Goal: Feedback & Contribution: Contribute content

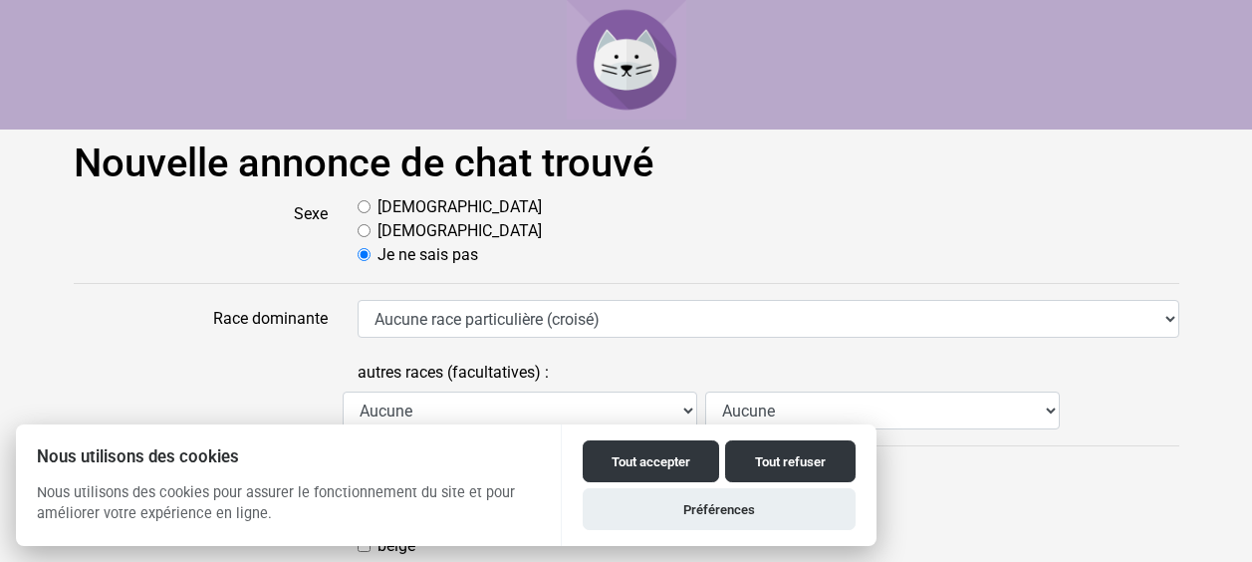
scroll to position [88, 0]
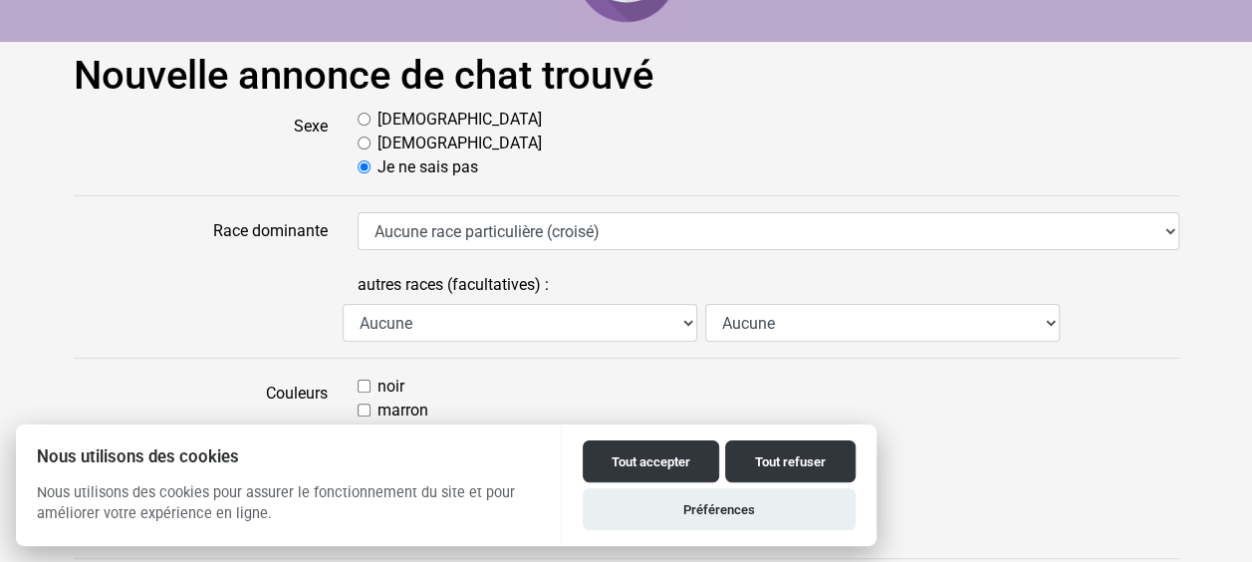
click at [388, 148] on label "Femelle" at bounding box center [459, 143] width 164 height 24
click at [370, 148] on input "Femelle" at bounding box center [363, 142] width 13 height 13
radio input "true"
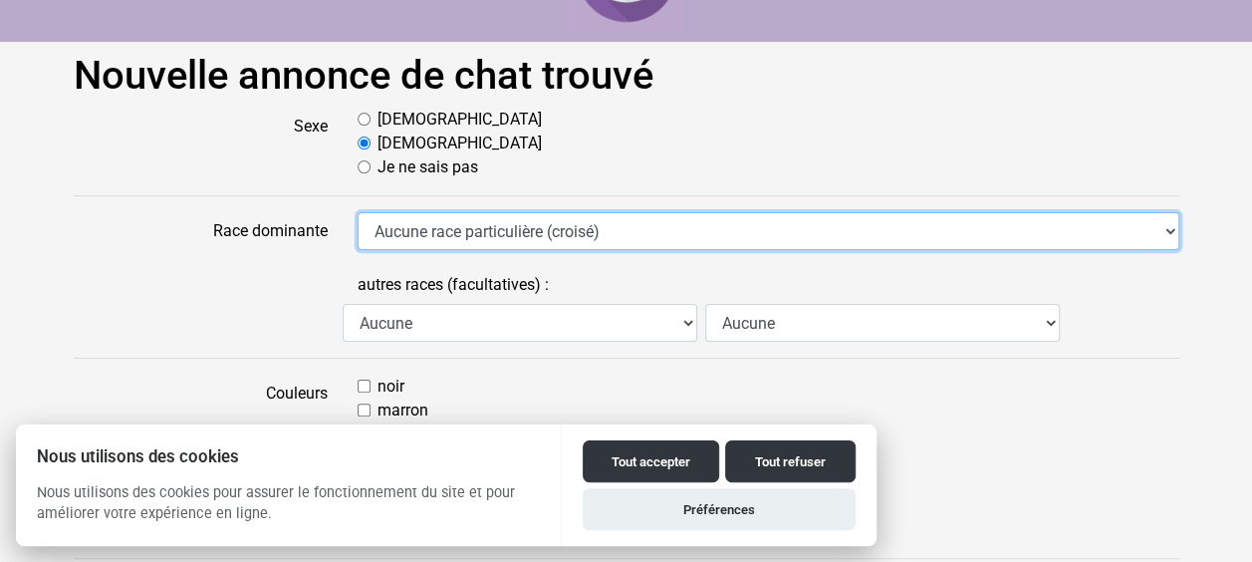
click at [472, 234] on select "Aucune race particulière (croisé) Abyssin Américain à poil dur American Bobtail…" at bounding box center [768, 231] width 822 height 38
select select "13"
click at [357, 212] on select "Aucune race particulière (croisé) Abyssin Américain à poil dur American Bobtail…" at bounding box center [768, 231] width 822 height 38
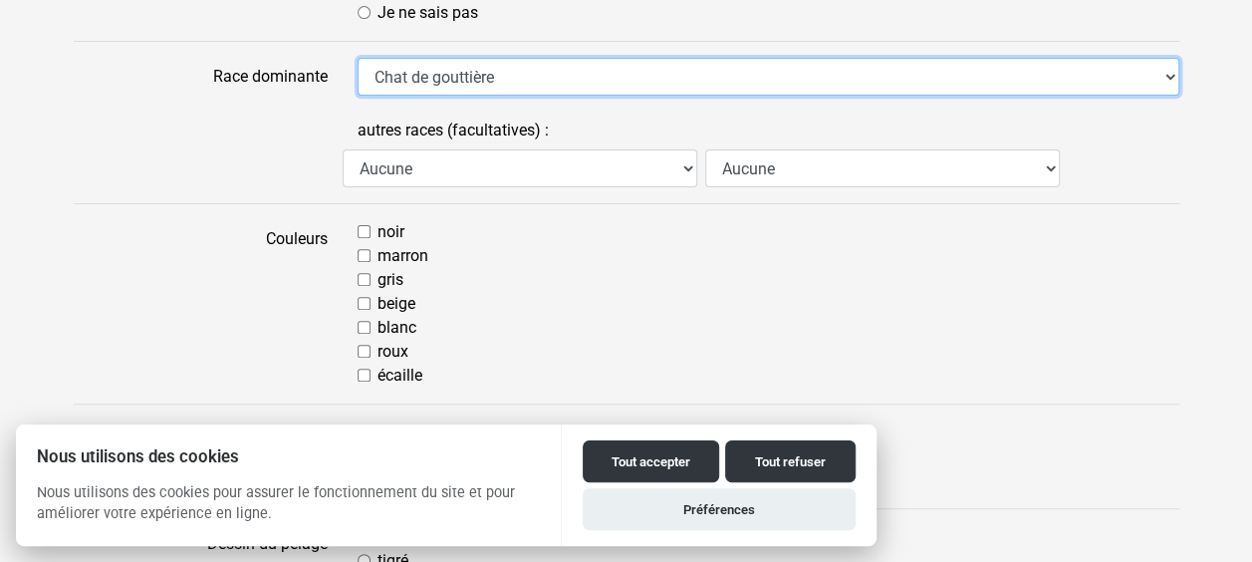
scroll to position [243, 0]
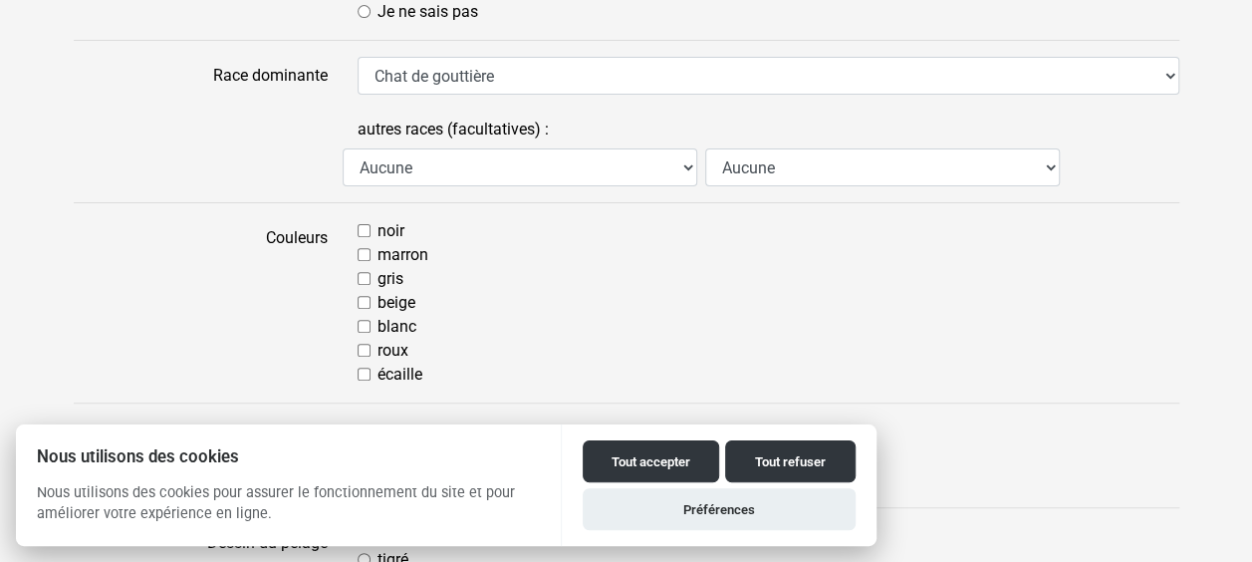
click at [364, 277] on input "gris" at bounding box center [363, 278] width 13 height 13
checkbox input "true"
click at [363, 323] on input "blanc" at bounding box center [363, 326] width 13 height 13
checkbox input "true"
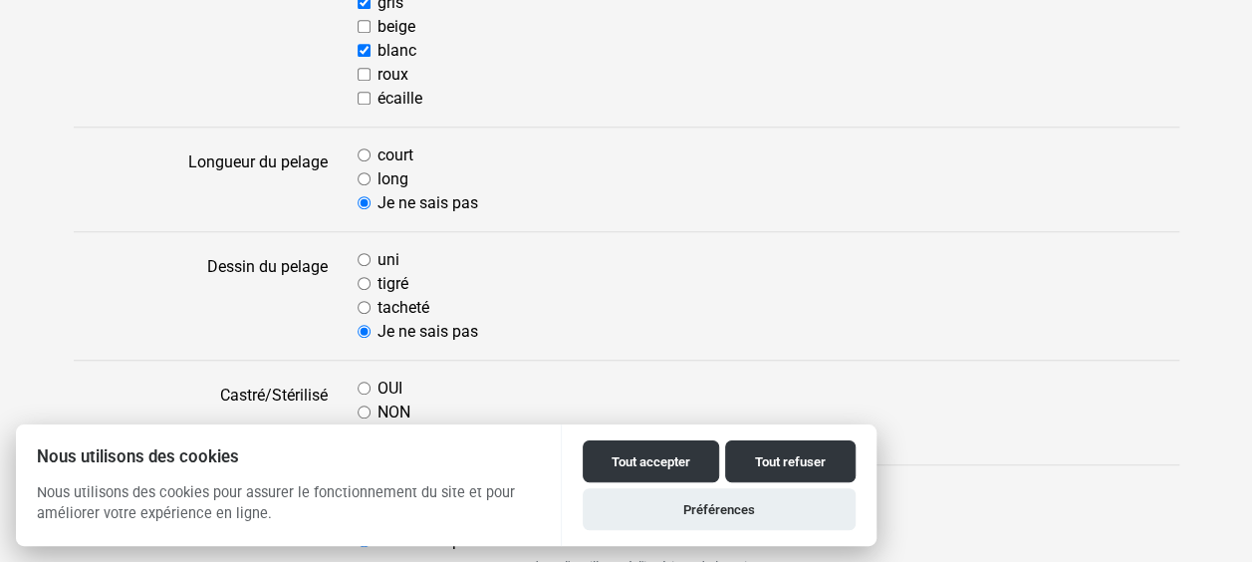
scroll to position [520, 0]
click at [364, 276] on input "tigré" at bounding box center [363, 282] width 13 height 13
radio input "true"
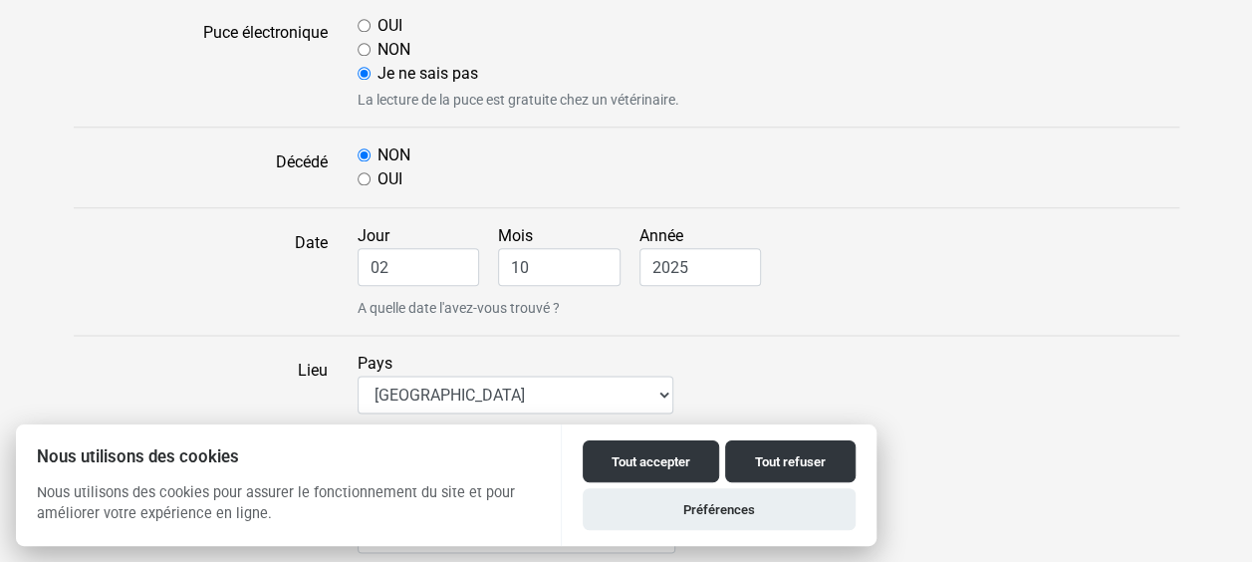
scroll to position [1155, 0]
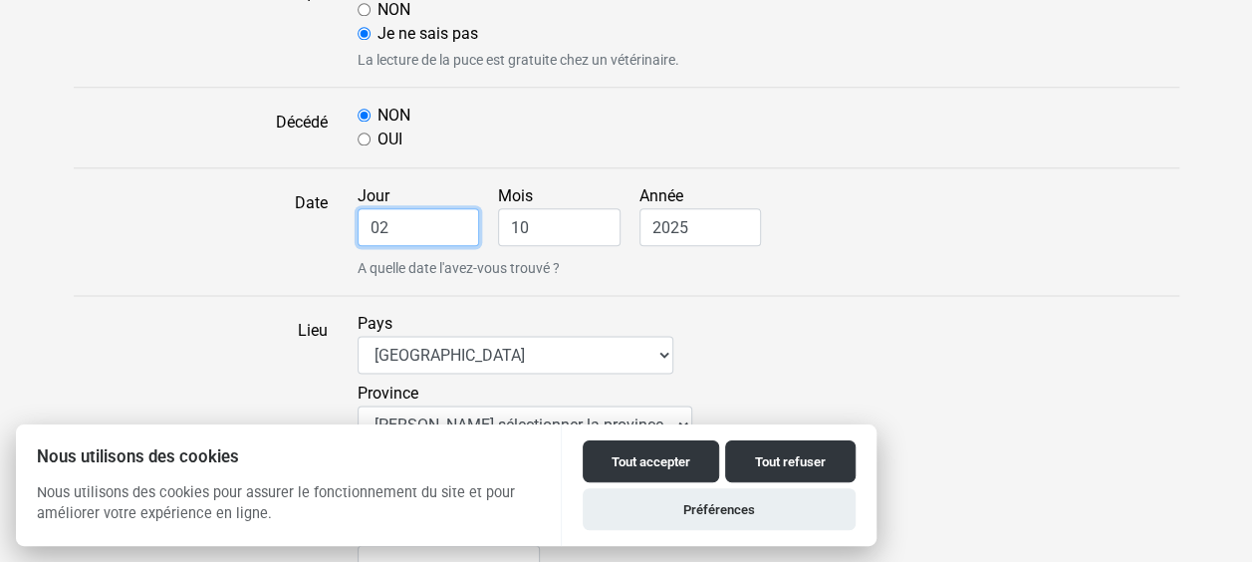
click at [406, 211] on input "02" at bounding box center [418, 227] width 122 height 38
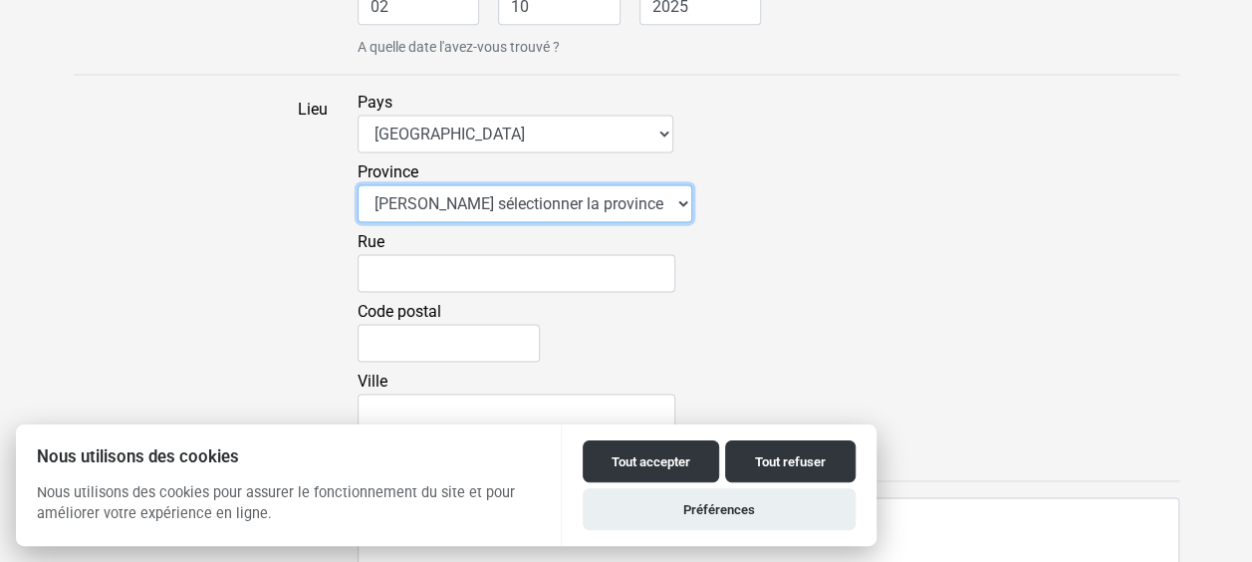
scroll to position [1390, 0]
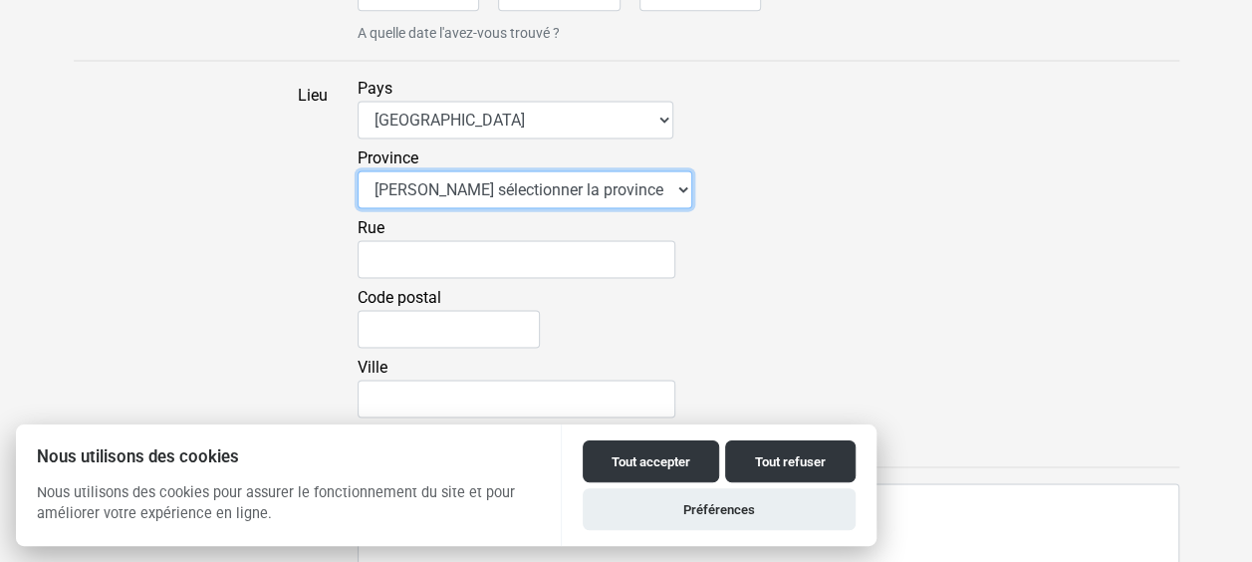
select select "bru"
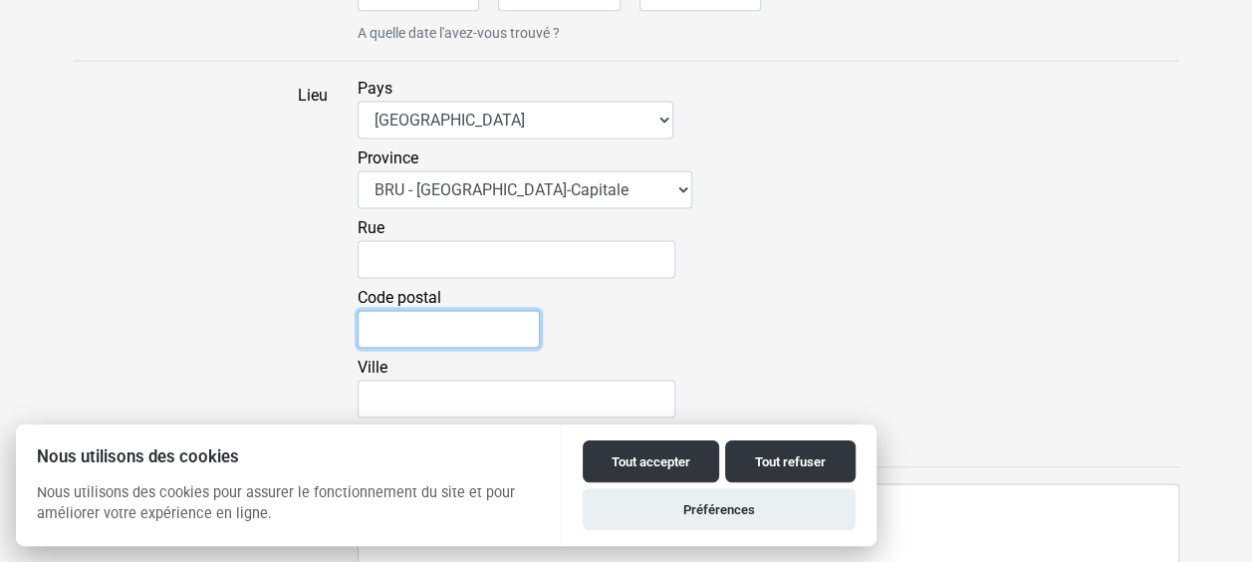
click at [404, 333] on input "Code postal" at bounding box center [448, 329] width 182 height 38
type input "1210"
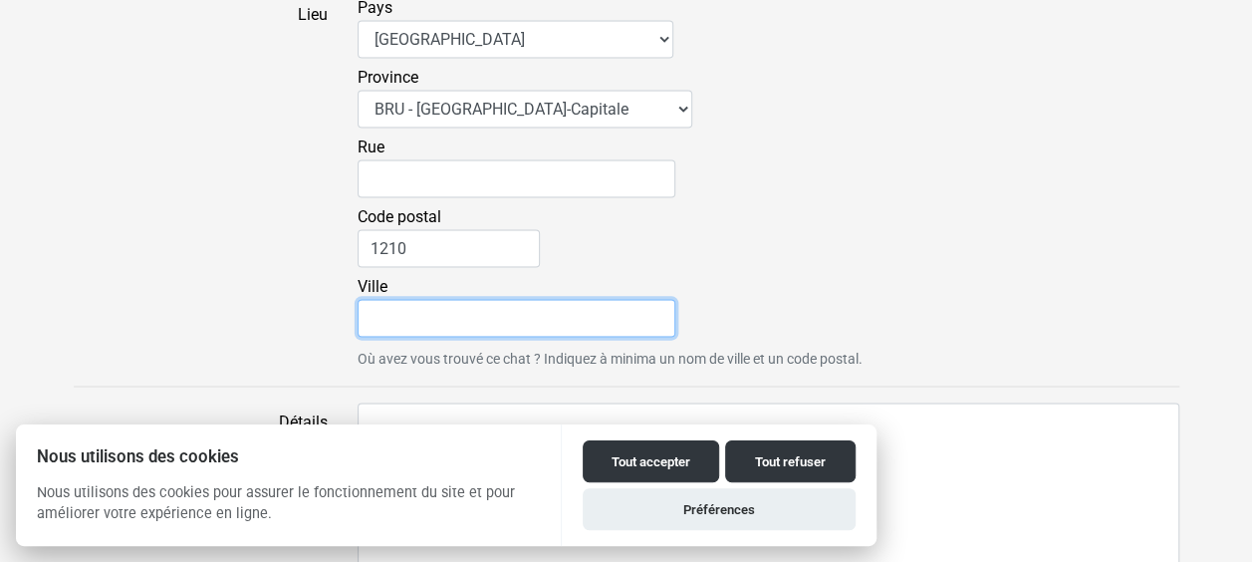
scroll to position [1472, 0]
click at [476, 306] on input "Ville" at bounding box center [516, 317] width 318 height 38
type input "Saint Josse"
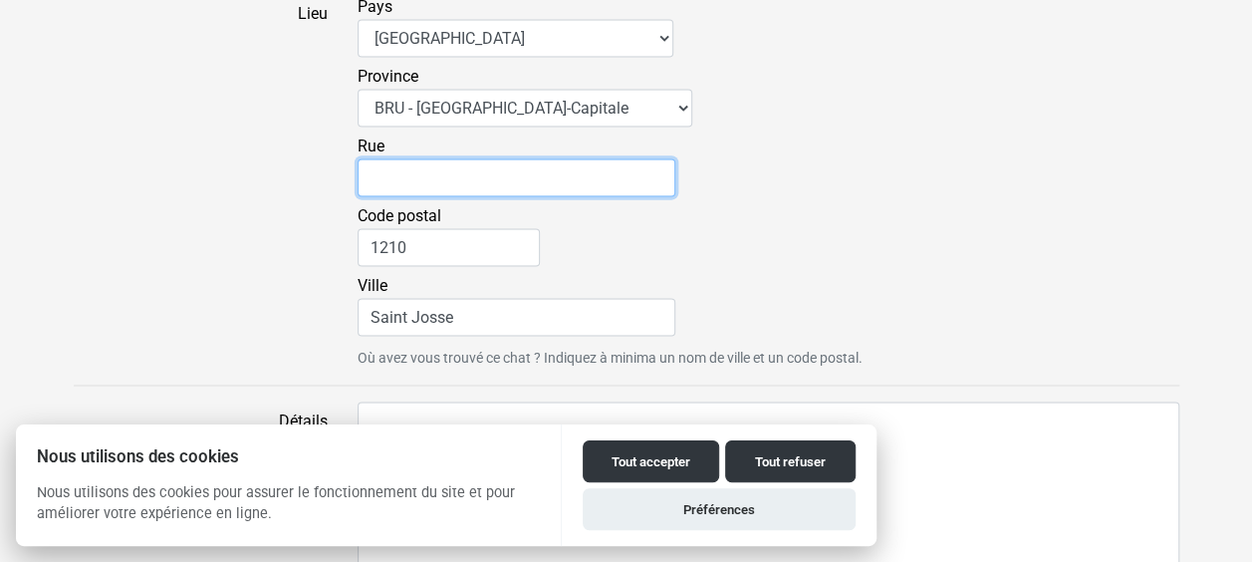
type input "NA"
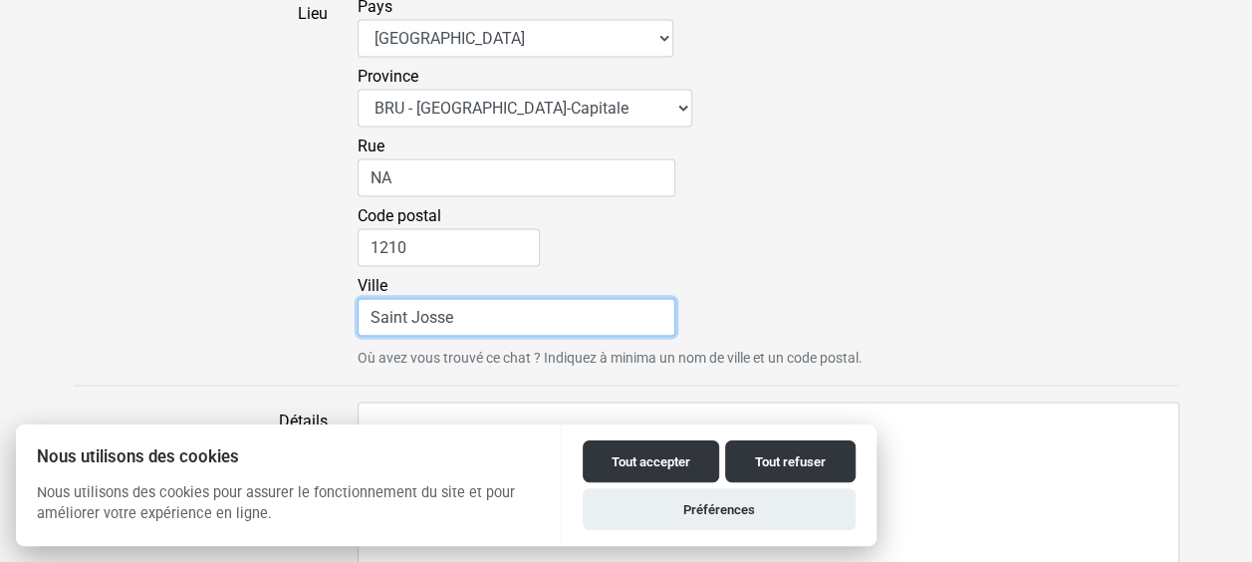
type input "Saint-Josse-ten-Noode"
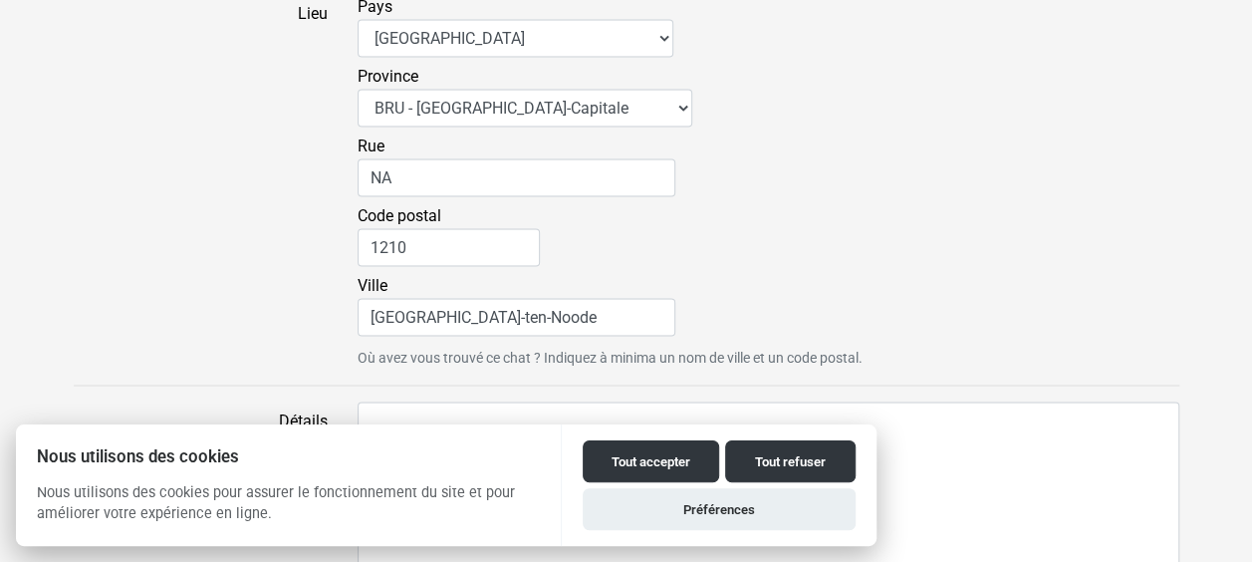
click at [741, 320] on div "Ville Saint-Josse-ten-Noode" at bounding box center [768, 309] width 822 height 70
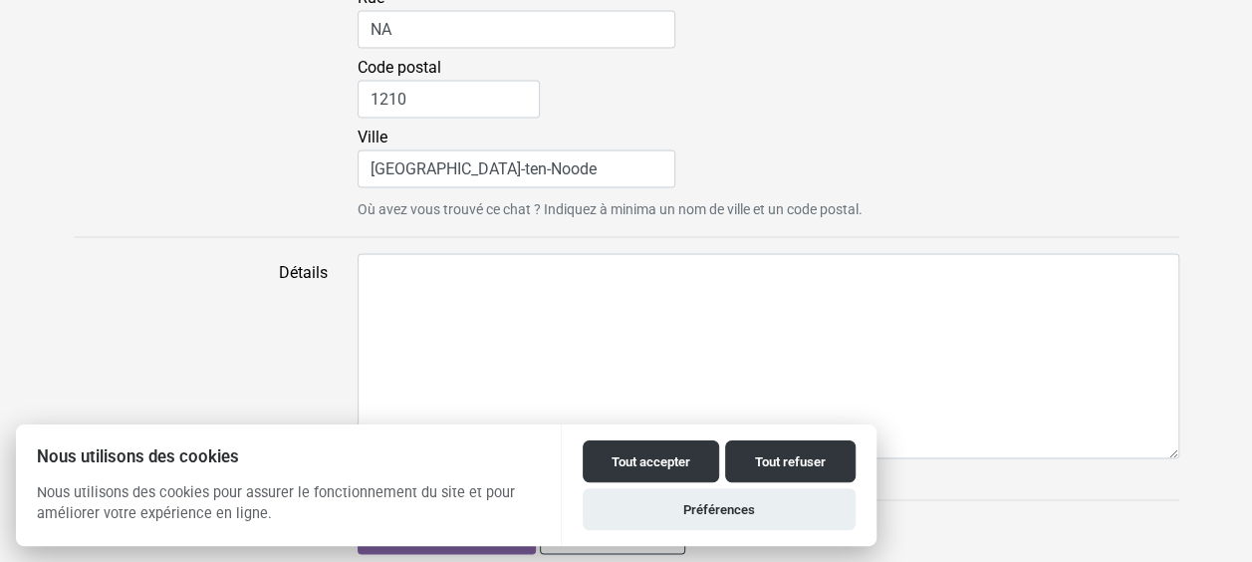
scroll to position [1623, 0]
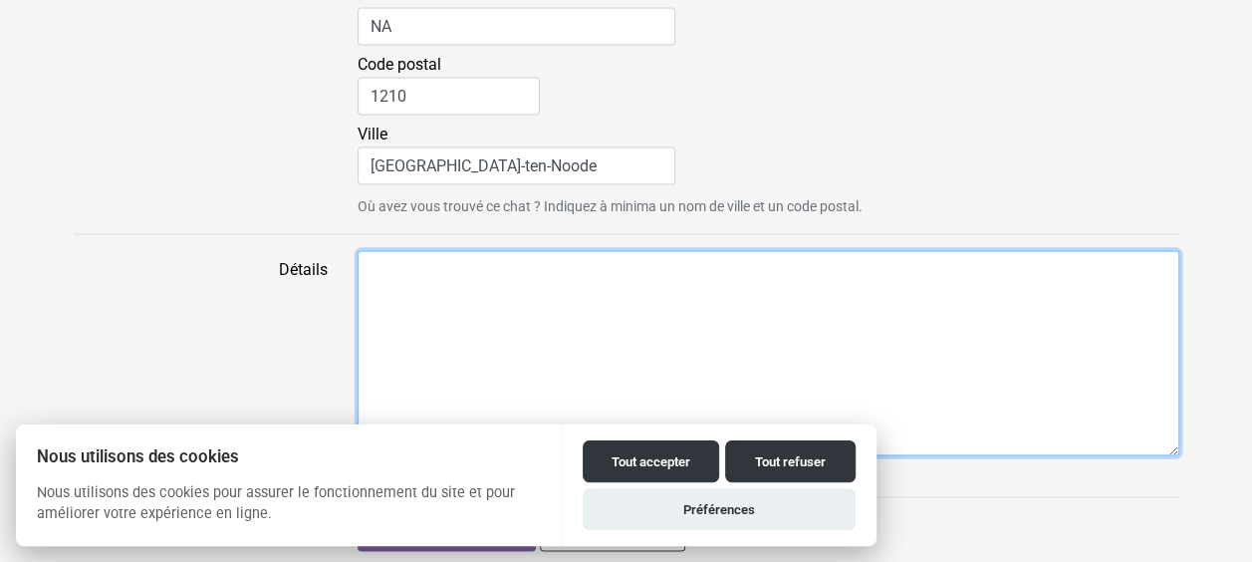
click at [530, 275] on textarea "Détails" at bounding box center [768, 352] width 822 height 205
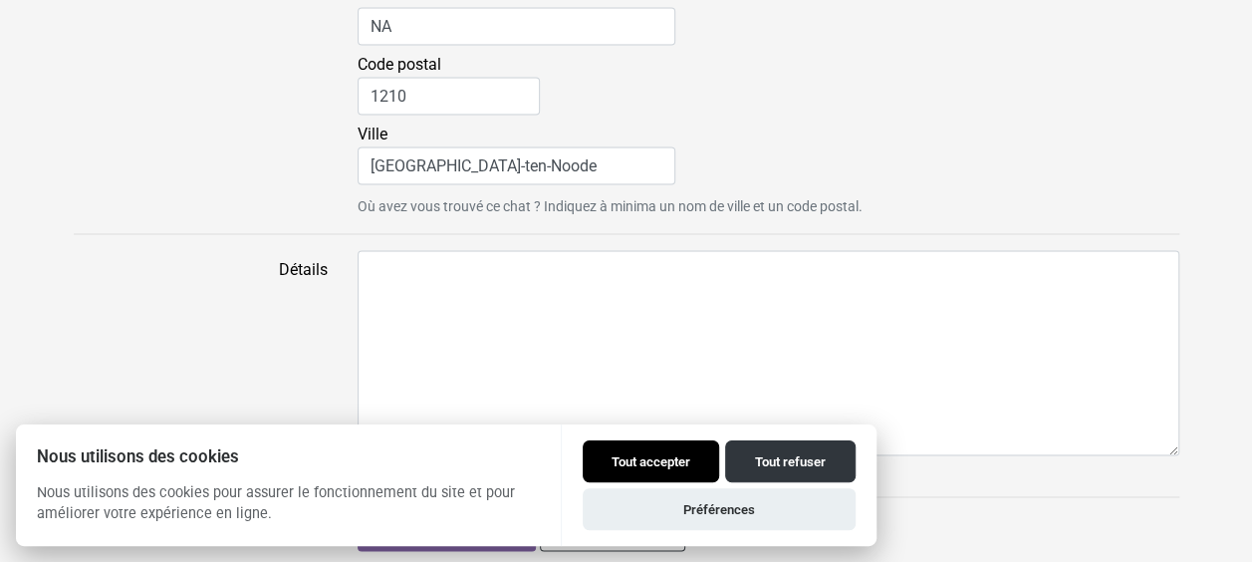
click at [699, 456] on button "Tout accepter" at bounding box center [651, 461] width 136 height 42
checkbox input "true"
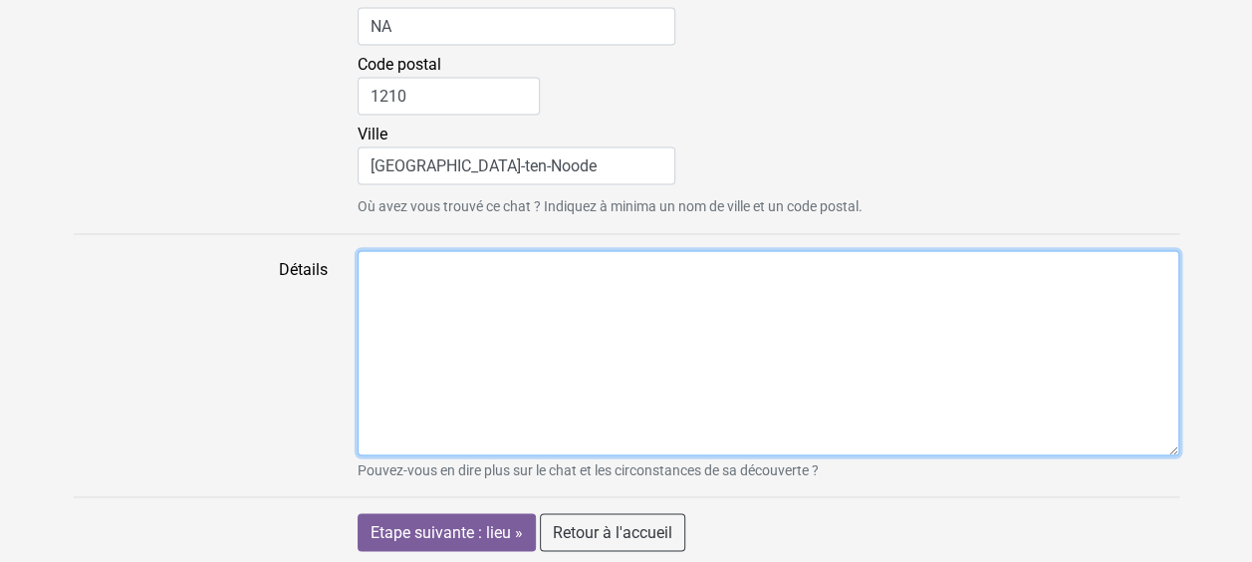
click at [441, 303] on textarea "Détails" at bounding box center [768, 352] width 822 height 205
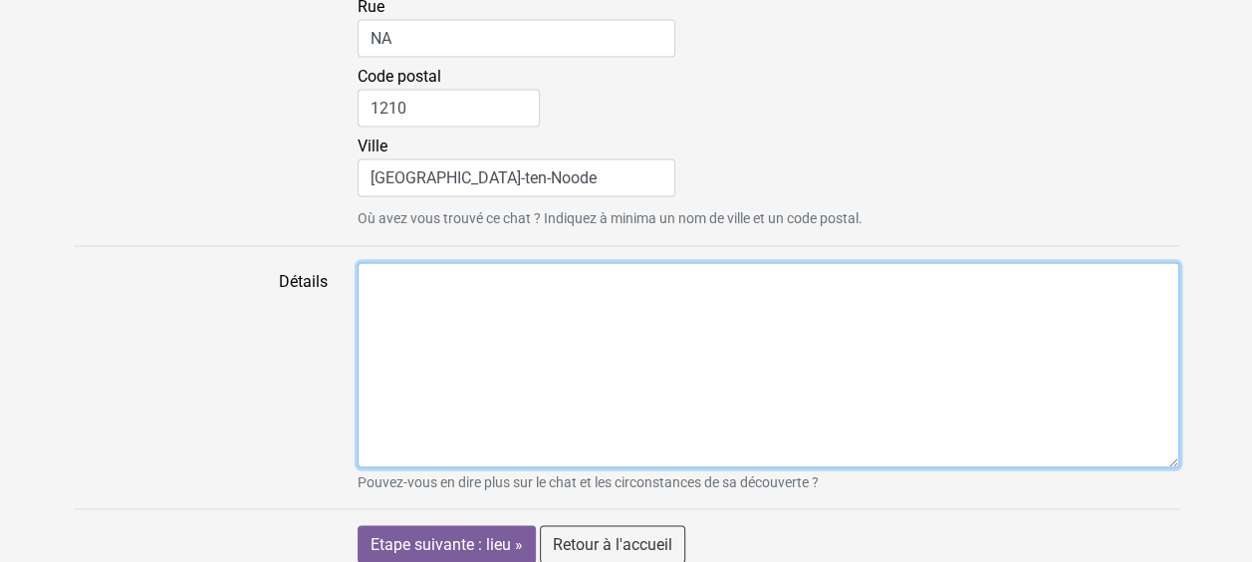
scroll to position [1610, 0]
click at [832, 270] on textarea "Petite chatte de moins d'un an trouvé dans le parc botanique." at bounding box center [768, 365] width 822 height 205
click at [627, 280] on textarea "Petite chatte de moins d'un an trouvé dans le parc botanique." at bounding box center [768, 365] width 822 height 205
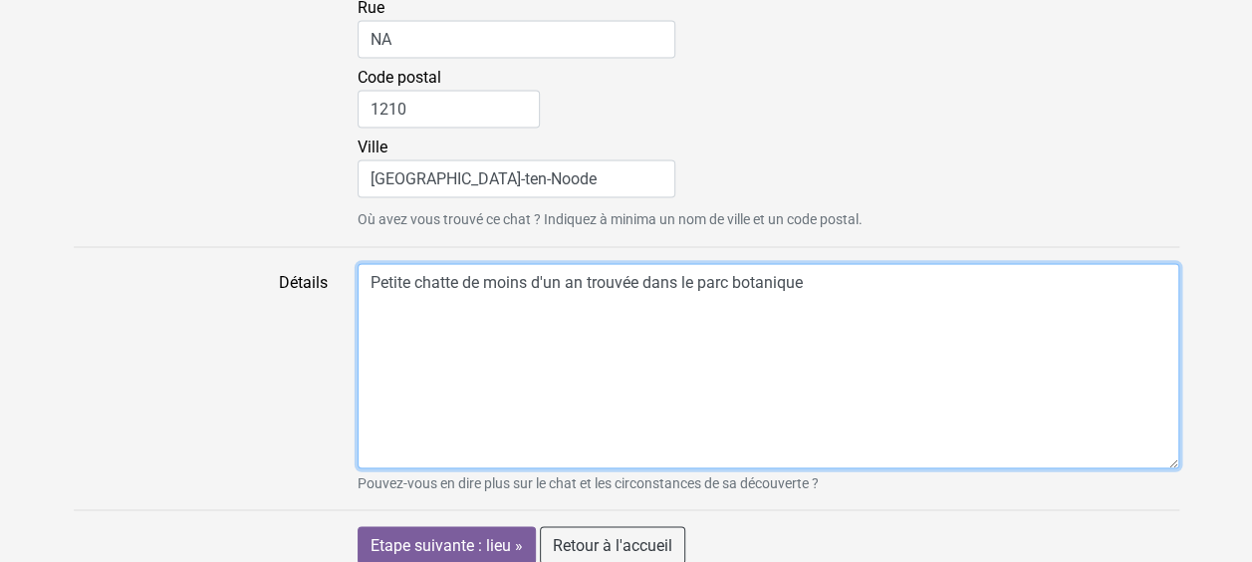
click at [691, 285] on textarea "Petite chatte de moins d'un an trouvée dans le parc botanique" at bounding box center [768, 365] width 822 height 205
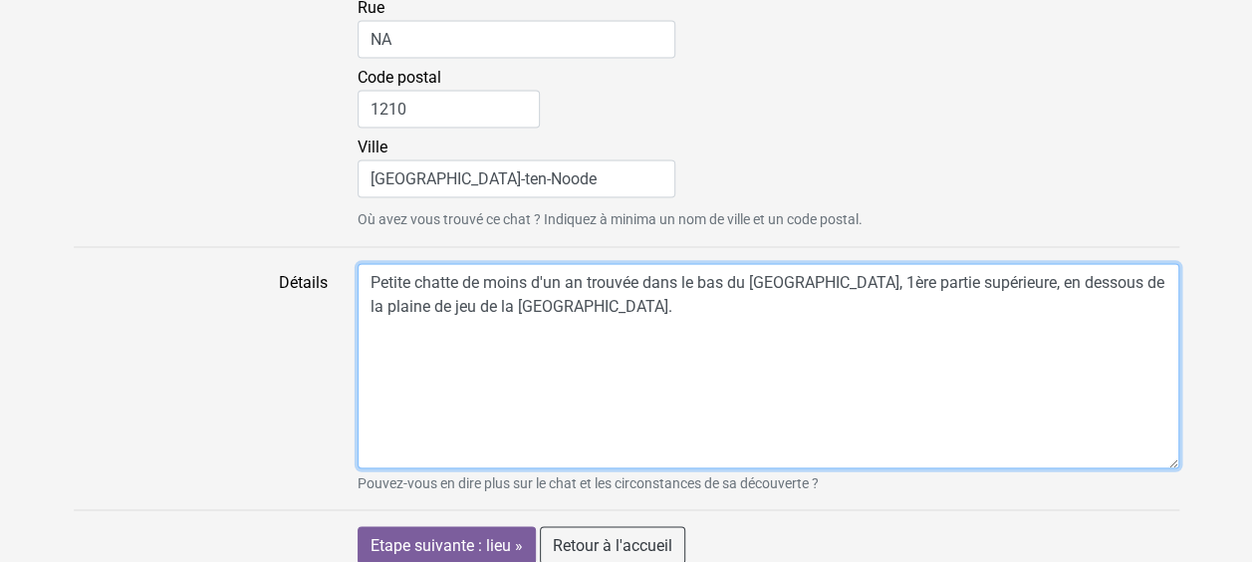
scroll to position [1623, 0]
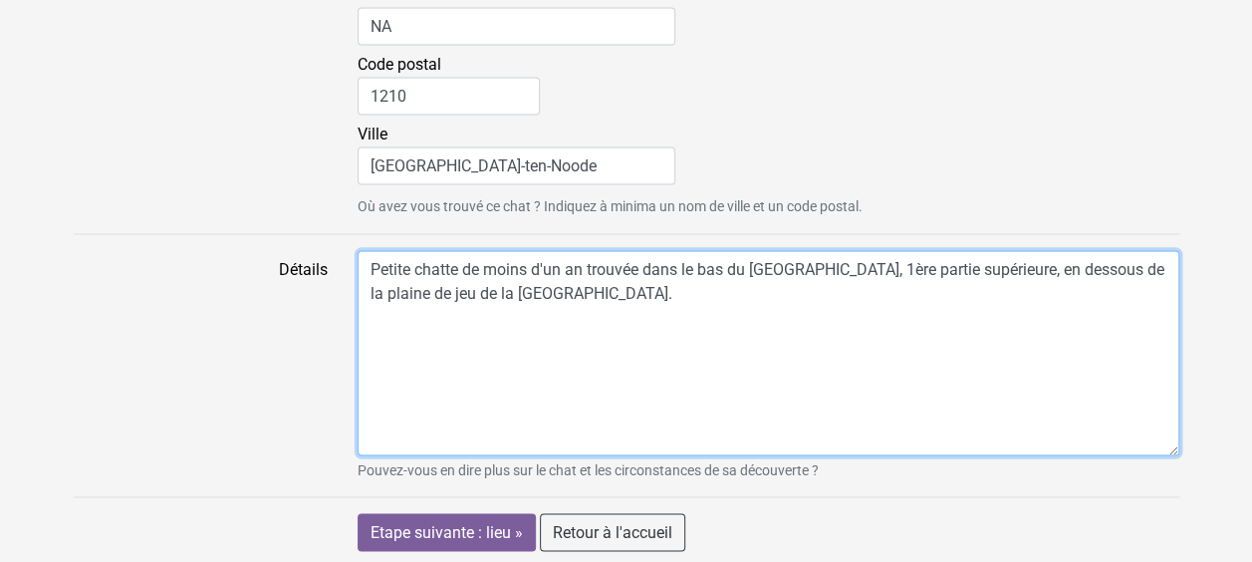
click at [463, 268] on textarea "Petite chatte de moins d'un an trouvée dans le bas du parc botanique, 1ère part…" at bounding box center [768, 352] width 822 height 205
click at [609, 307] on textarea "Petite chatte tigrée grise / blanche de moins d'un an trouvée dans le bas du pa…" at bounding box center [768, 352] width 822 height 205
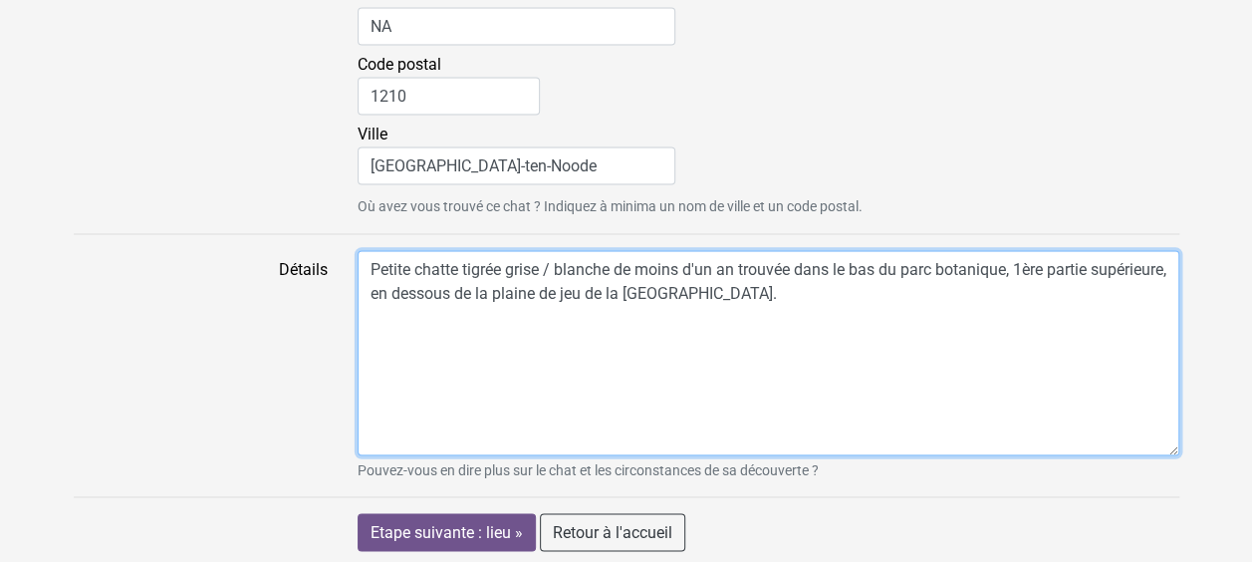
type textarea "Petite chatte tigrée grise / blanche de moins d'un an trouvée dans le bas du pa…"
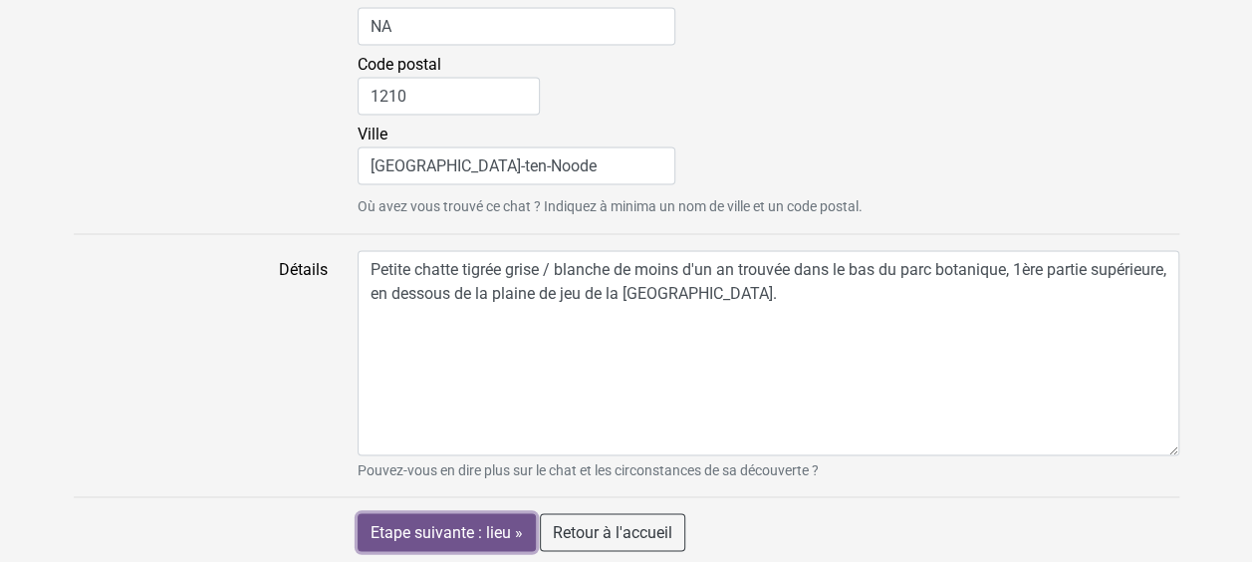
click at [472, 527] on input "Etape suivante : lieu »" at bounding box center [446, 532] width 178 height 38
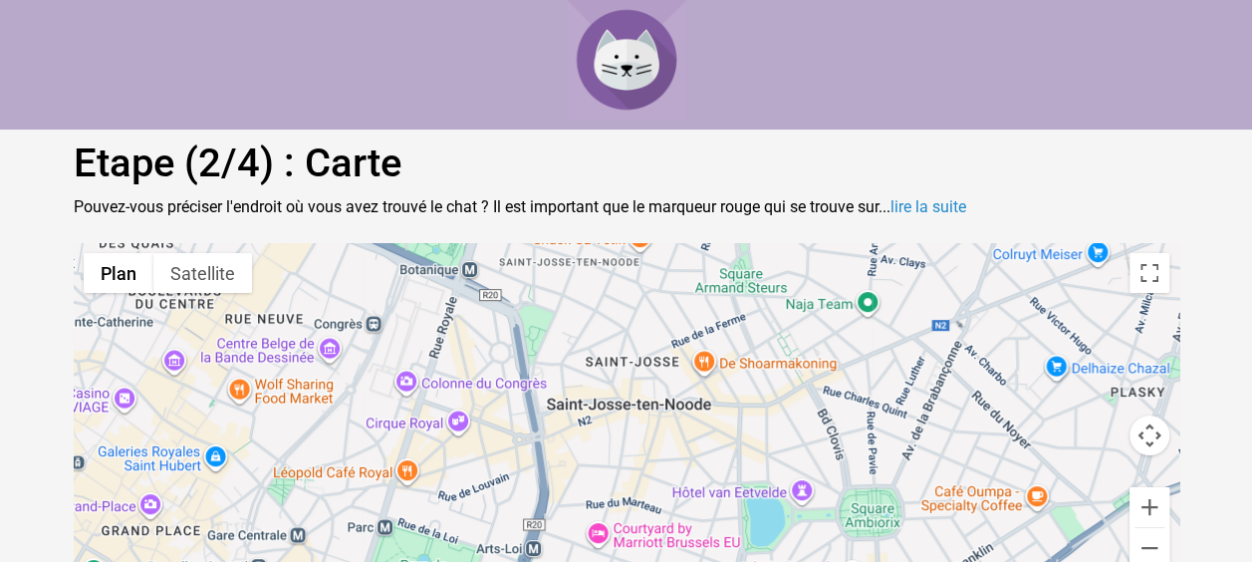
drag, startPoint x: 616, startPoint y: 460, endPoint x: 618, endPoint y: 445, distance: 15.1
click at [618, 445] on div "Pour activer le glissement avec le clavier, appuyez sur Alt+Entrée. Une fois ce…" at bounding box center [626, 417] width 1105 height 349
click at [593, 408] on div "Pour activer le glissement avec le clavier, appuyez sur Alt+Entrée. Une fois ce…" at bounding box center [626, 417] width 1105 height 349
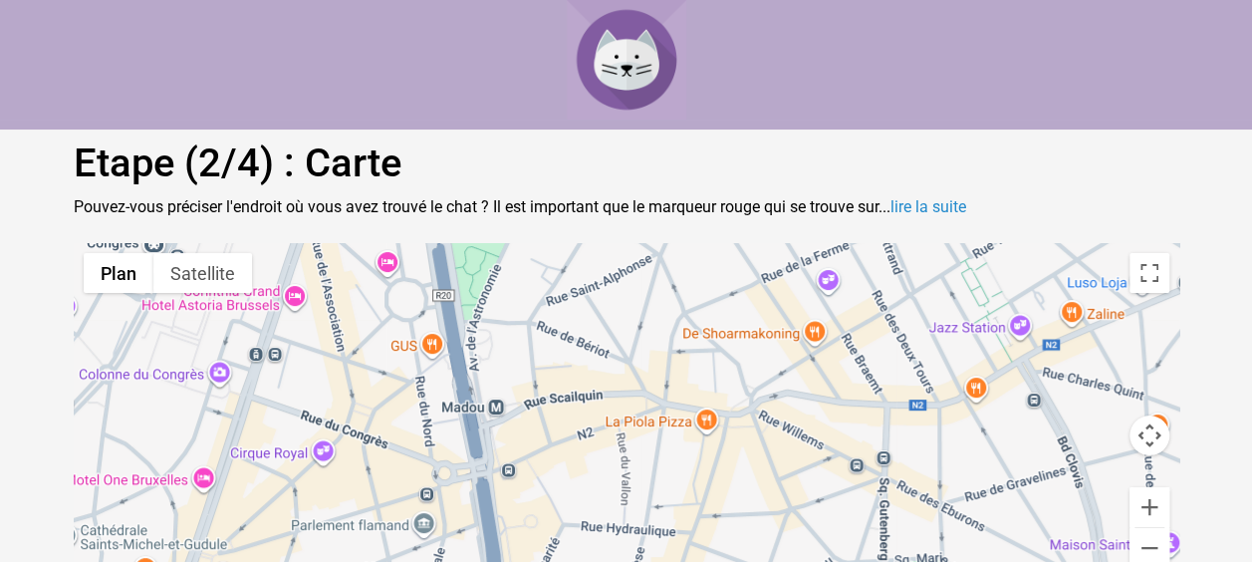
drag, startPoint x: 548, startPoint y: 390, endPoint x: 967, endPoint y: 546, distance: 447.1
click at [967, 546] on div "Pour activer le glissement avec le clavier, appuyez sur Alt+Entrée. Une fois ce…" at bounding box center [626, 417] width 1105 height 349
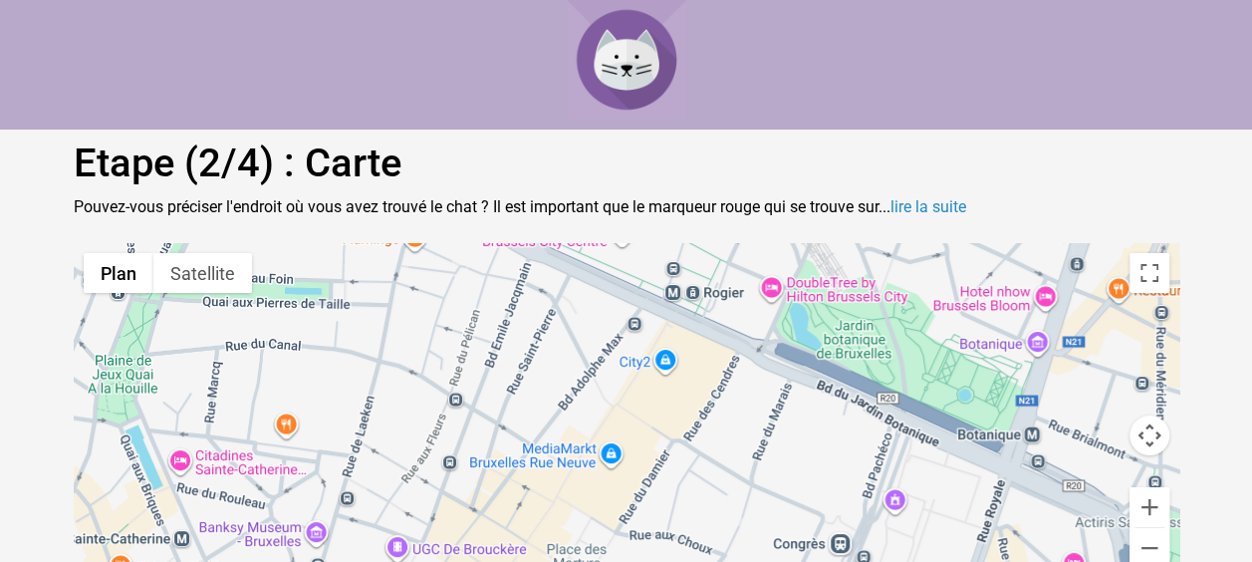
drag, startPoint x: 813, startPoint y: 516, endPoint x: 573, endPoint y: 578, distance: 247.8
click at [573, 561] on html "Etape (2/4) : Carte Pouvez-vous préciser l'endroit où vous avez trouvé le chat …" at bounding box center [626, 316] width 1252 height 633
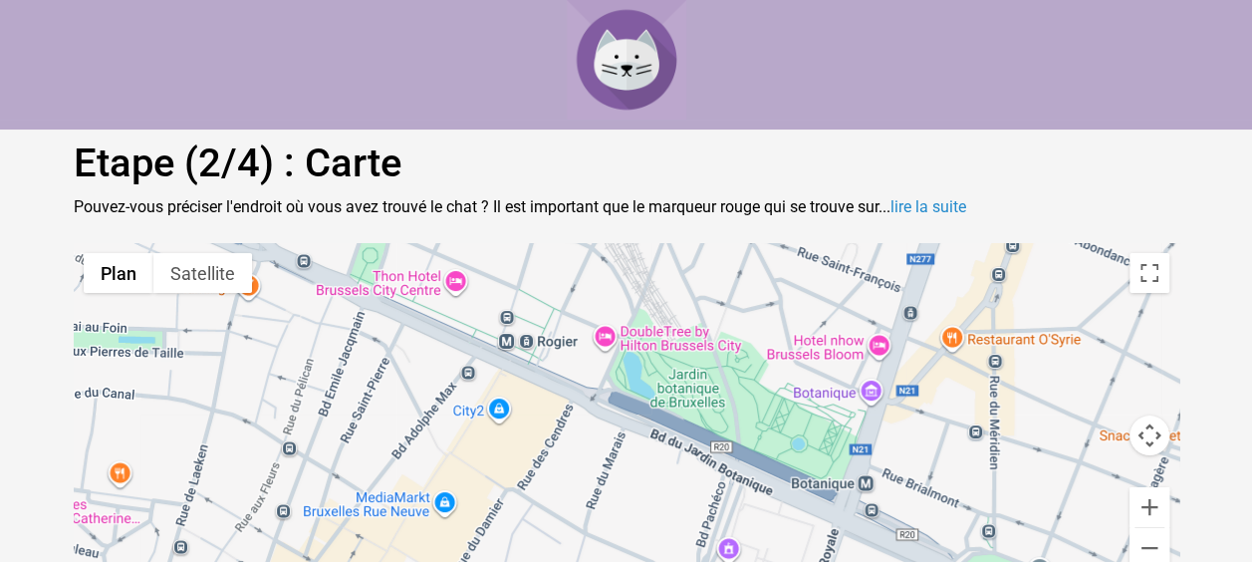
click at [747, 394] on div "Pour activer le glissement avec le clavier, appuyez sur Alt+Entrée. Une fois ce…" at bounding box center [626, 417] width 1105 height 349
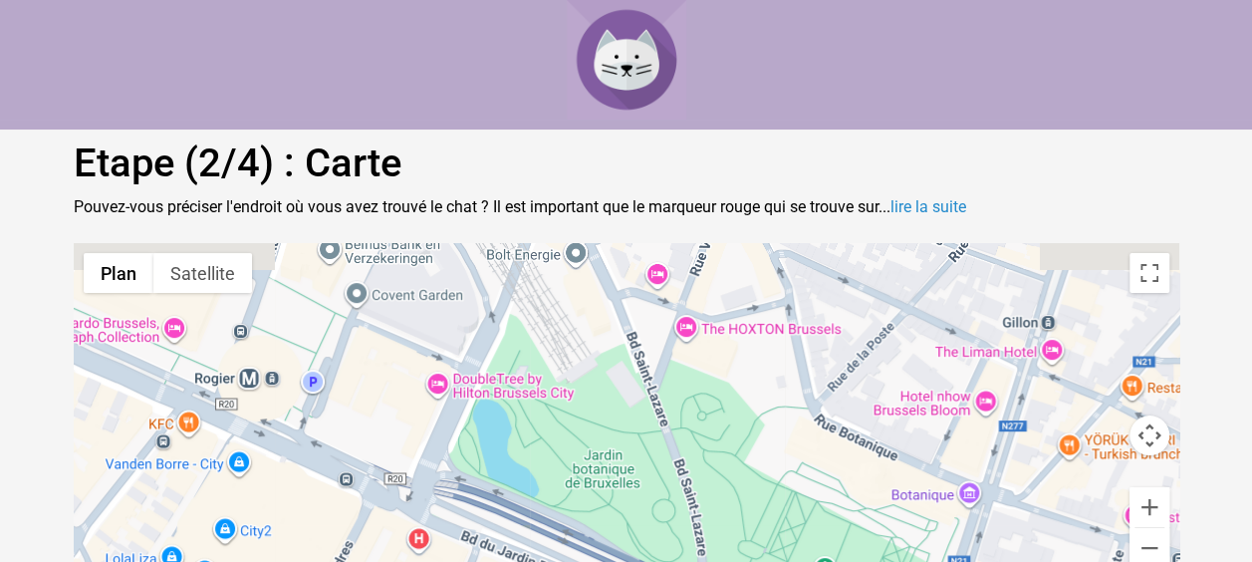
drag, startPoint x: 713, startPoint y: 361, endPoint x: 687, endPoint y: 458, distance: 100.0
click at [687, 458] on div "Pour activer le glissement avec le clavier, appuyez sur Alt+Entrée. Une fois ce…" at bounding box center [626, 417] width 1105 height 349
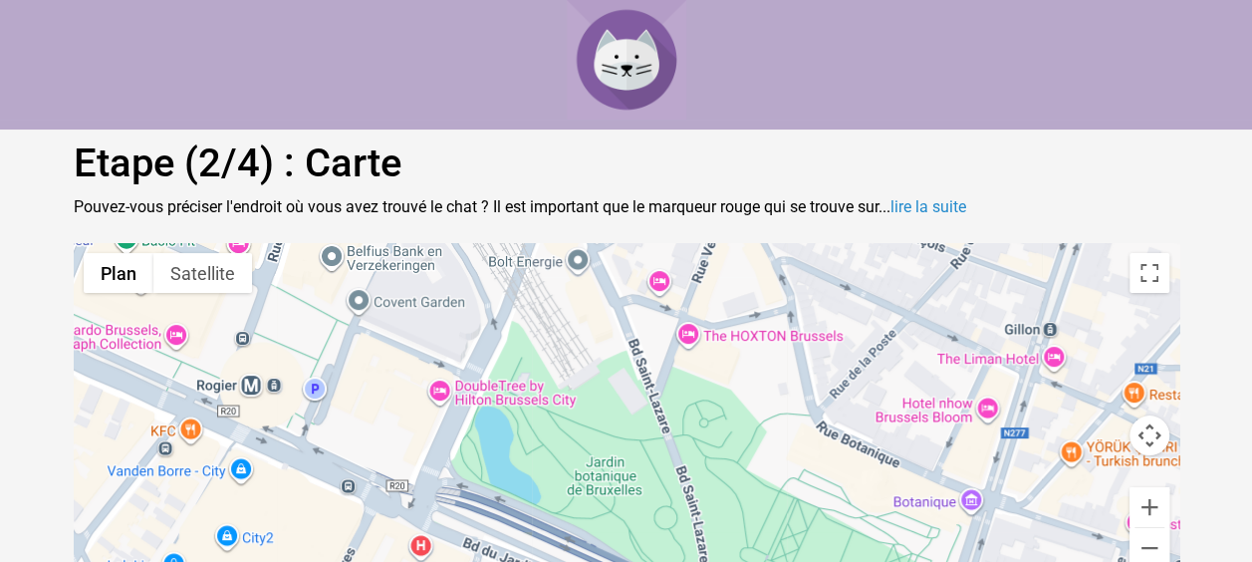
click at [608, 409] on div "Pour activer le glissement avec le clavier, appuyez sur Alt+Entrée. Une fois ce…" at bounding box center [626, 417] width 1105 height 349
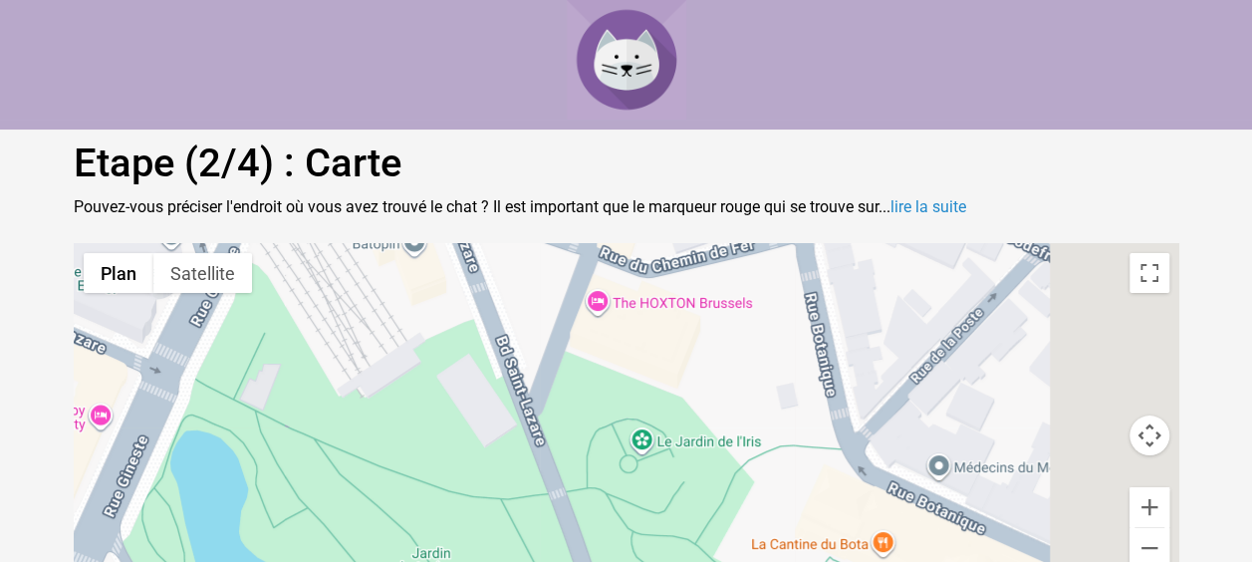
drag, startPoint x: 798, startPoint y: 414, endPoint x: 572, endPoint y: 443, distance: 227.9
click at [572, 443] on div "Pour activer le glissement avec le clavier, appuyez sur Alt+Entrée. Une fois ce…" at bounding box center [626, 417] width 1105 height 349
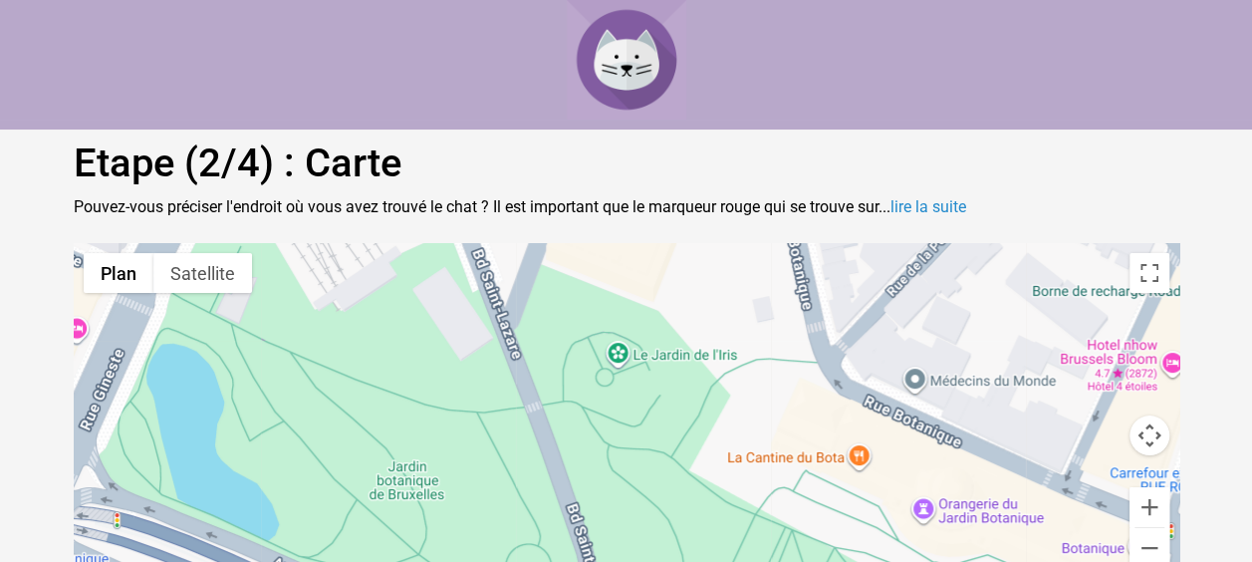
drag, startPoint x: 607, startPoint y: 452, endPoint x: 639, endPoint y: 347, distance: 110.3
click at [639, 347] on div "Pour activer le glissement avec le clavier, appuyez sur Alt+Entrée. Une fois ce…" at bounding box center [626, 417] width 1105 height 349
click at [617, 361] on div "Pour activer le glissement avec le clavier, appuyez sur Alt+Entrée. Une fois ce…" at bounding box center [626, 417] width 1105 height 349
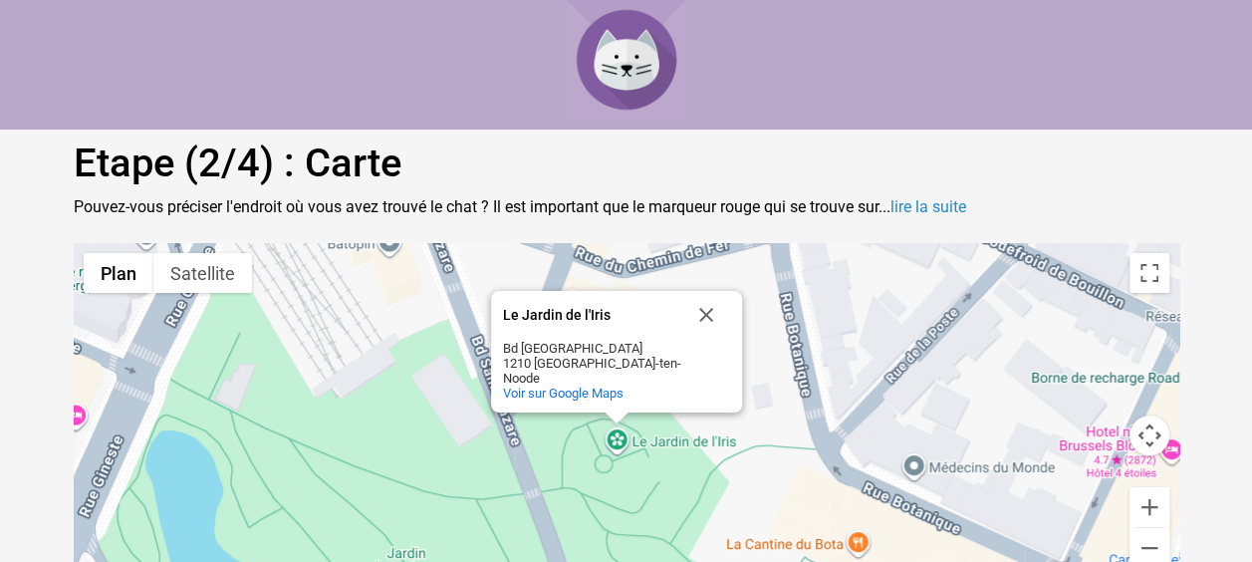
click at [712, 485] on div "Pour activer le glissement avec le clavier, appuyez sur Alt+Entrée. Une fois ce…" at bounding box center [626, 417] width 1105 height 349
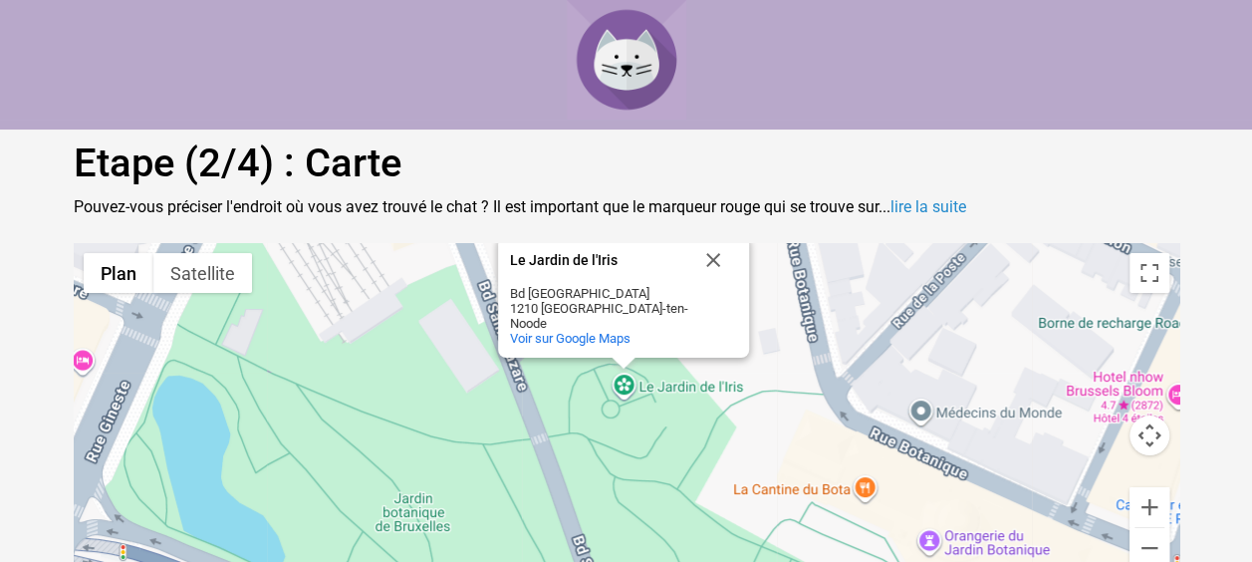
drag, startPoint x: 644, startPoint y: 518, endPoint x: 651, endPoint y: 463, distance: 55.2
click at [651, 463] on div "Pour activer le glissement avec le clavier, appuyez sur Alt+Entrée. Une fois ce…" at bounding box center [626, 417] width 1105 height 349
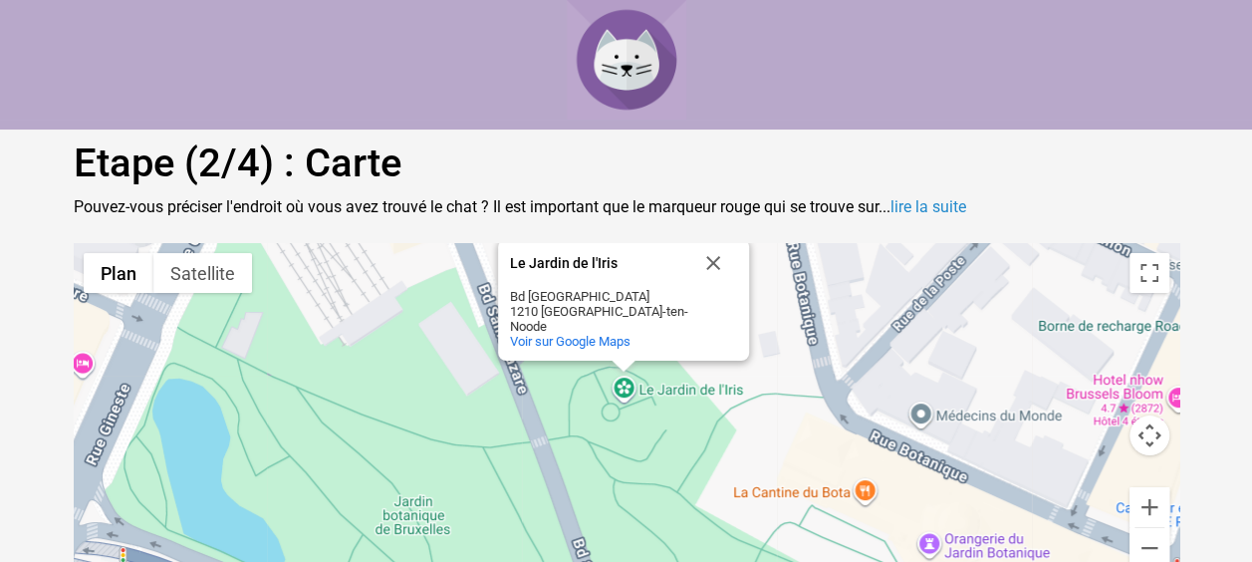
click at [603, 419] on div "Pour activer le glissement avec le clavier, appuyez sur Alt+Entrée. Une fois ce…" at bounding box center [626, 417] width 1105 height 349
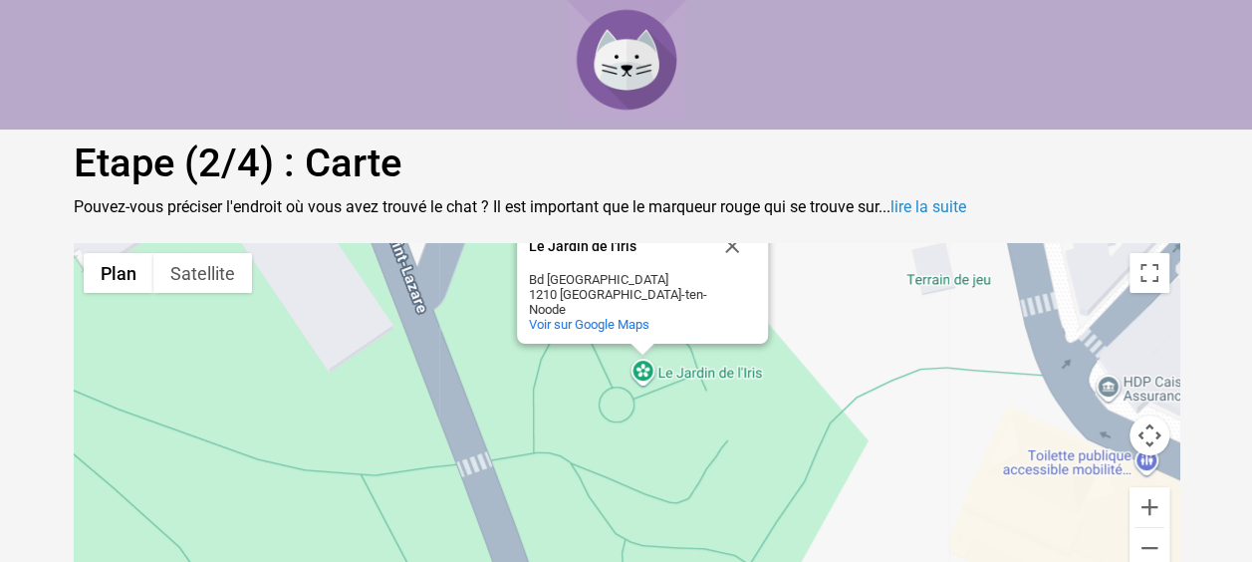
click at [615, 411] on div "Pour activer le glissement avec le clavier, appuyez sur Alt+Entrée. Une fois ce…" at bounding box center [626, 417] width 1105 height 349
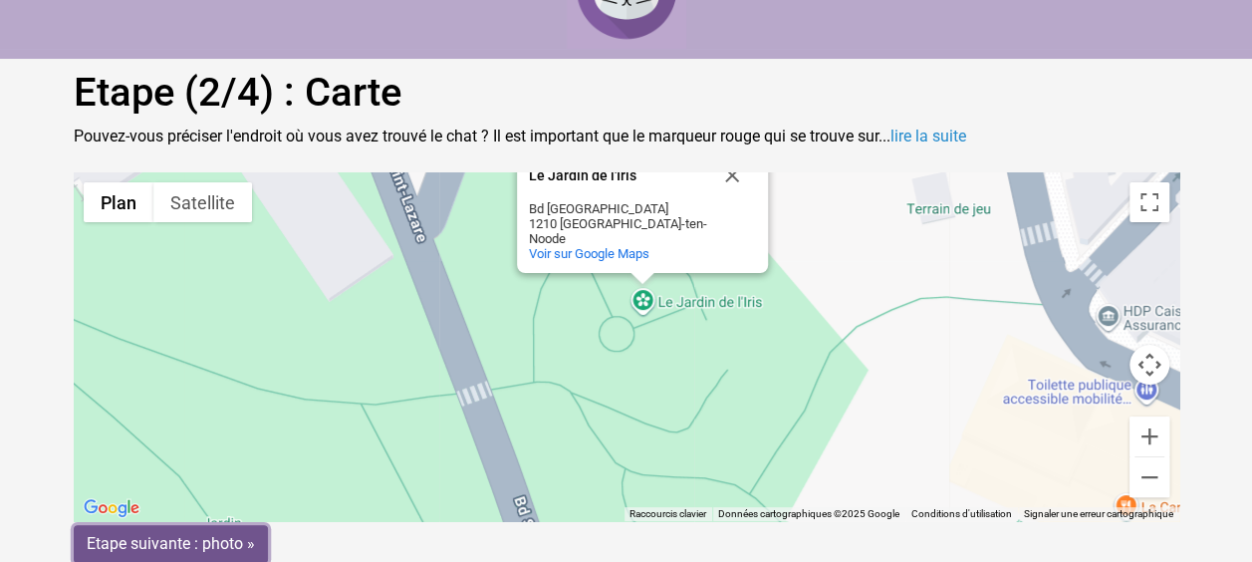
click at [193, 546] on input "Etape suivante : photo »" at bounding box center [171, 544] width 194 height 38
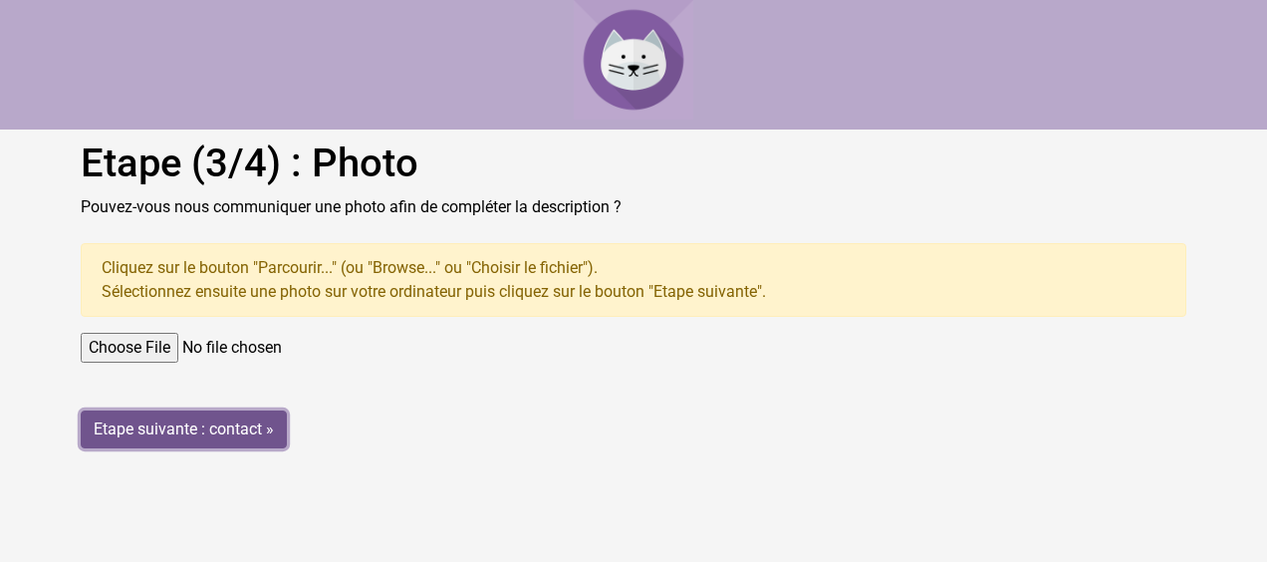
click at [237, 436] on input "Etape suivante : contact »" at bounding box center [184, 429] width 206 height 38
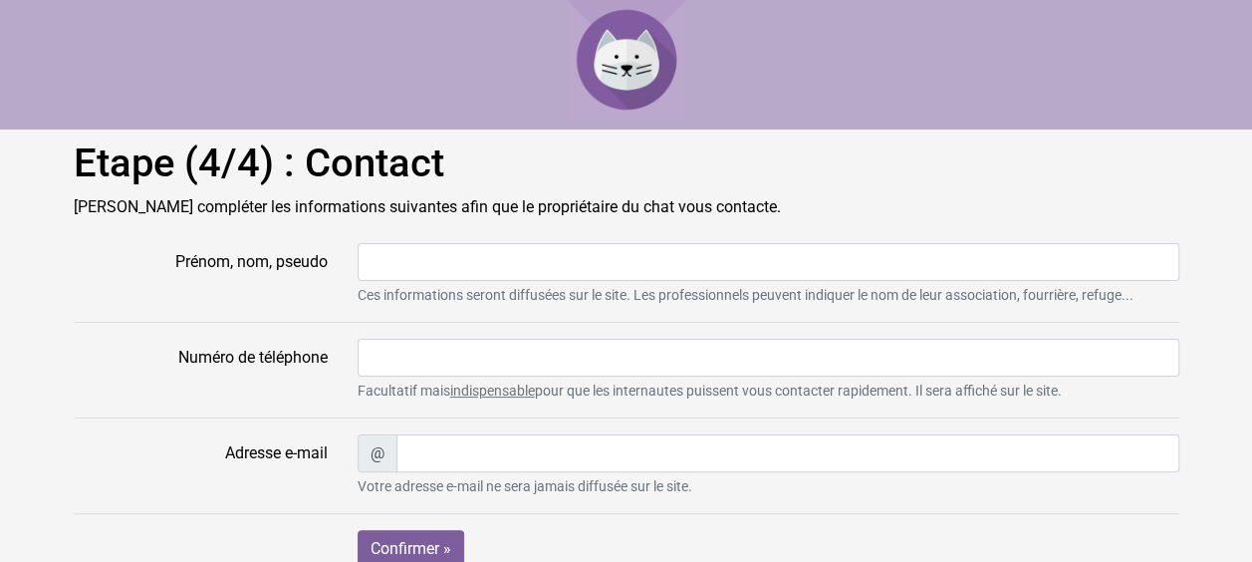
scroll to position [68, 0]
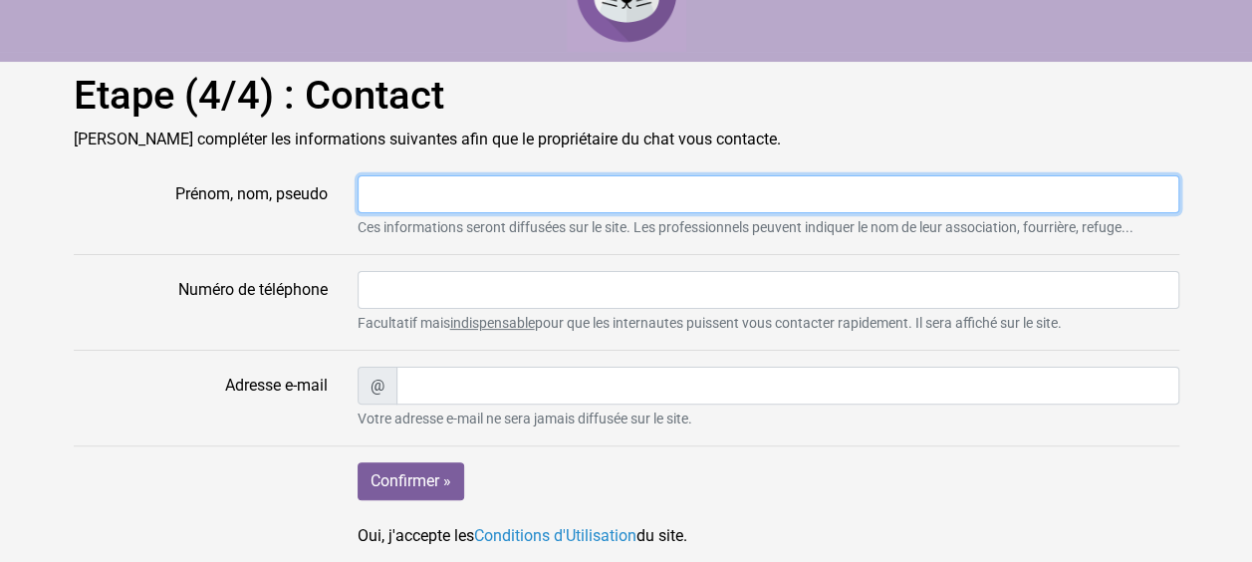
click at [444, 198] on input "Prénom, nom, pseudo" at bounding box center [768, 194] width 822 height 38
drag, startPoint x: 538, startPoint y: 180, endPoint x: 410, endPoint y: 198, distance: 128.7
click at [410, 198] on input "Geoffroy Duqué" at bounding box center [768, 194] width 822 height 38
type input "Geoff Duke"
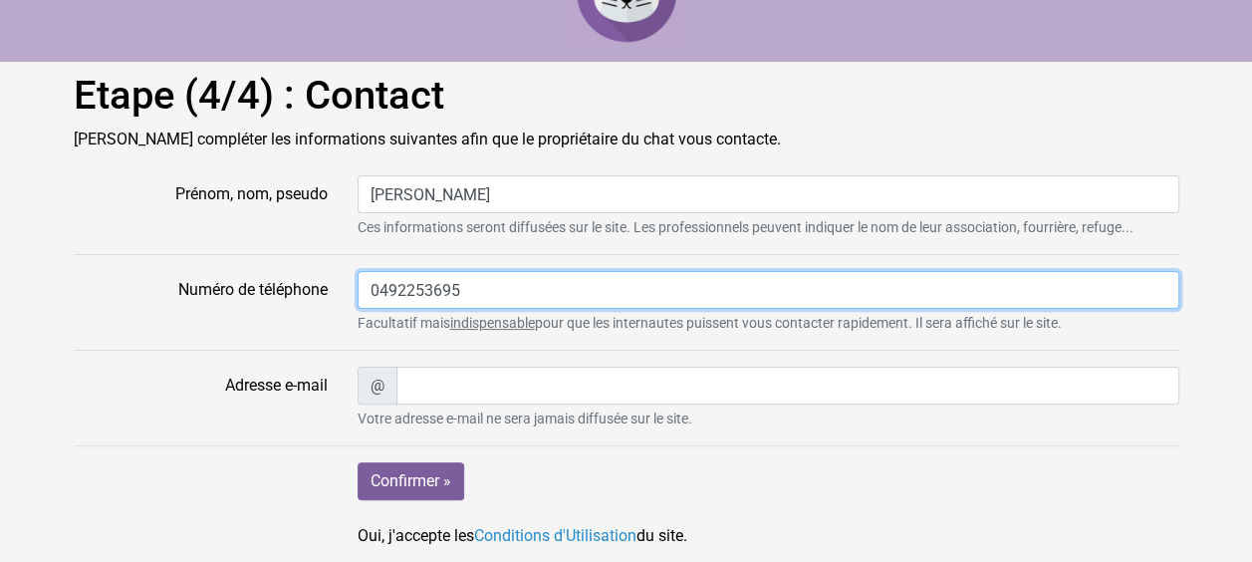
type input "0492253695"
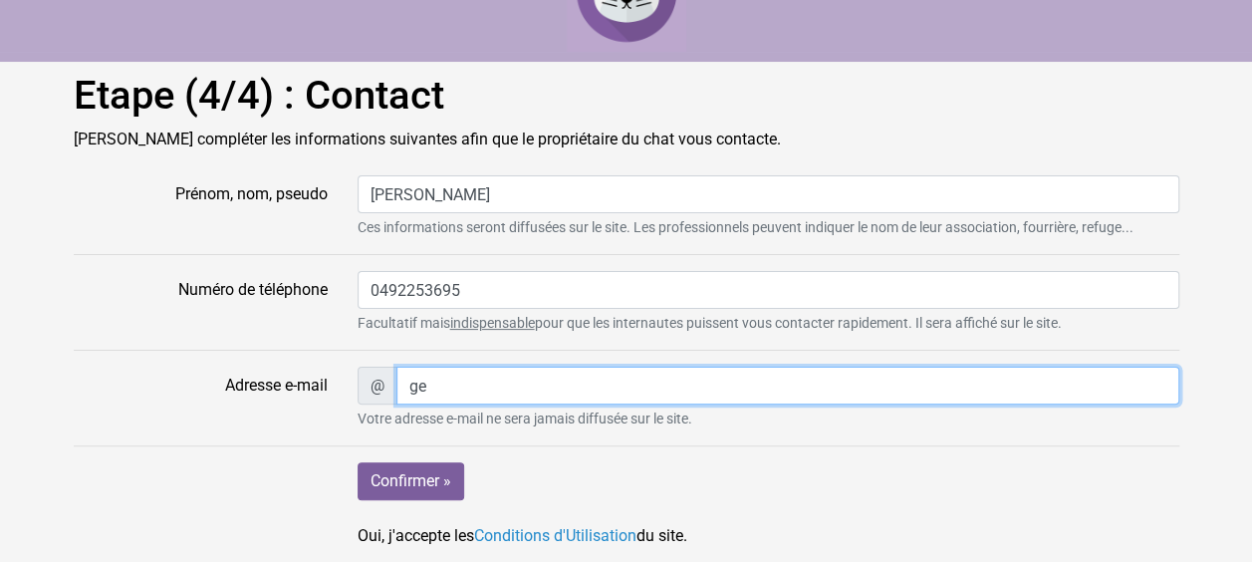
type input "geoffroyduque@yahoo.co.uk"
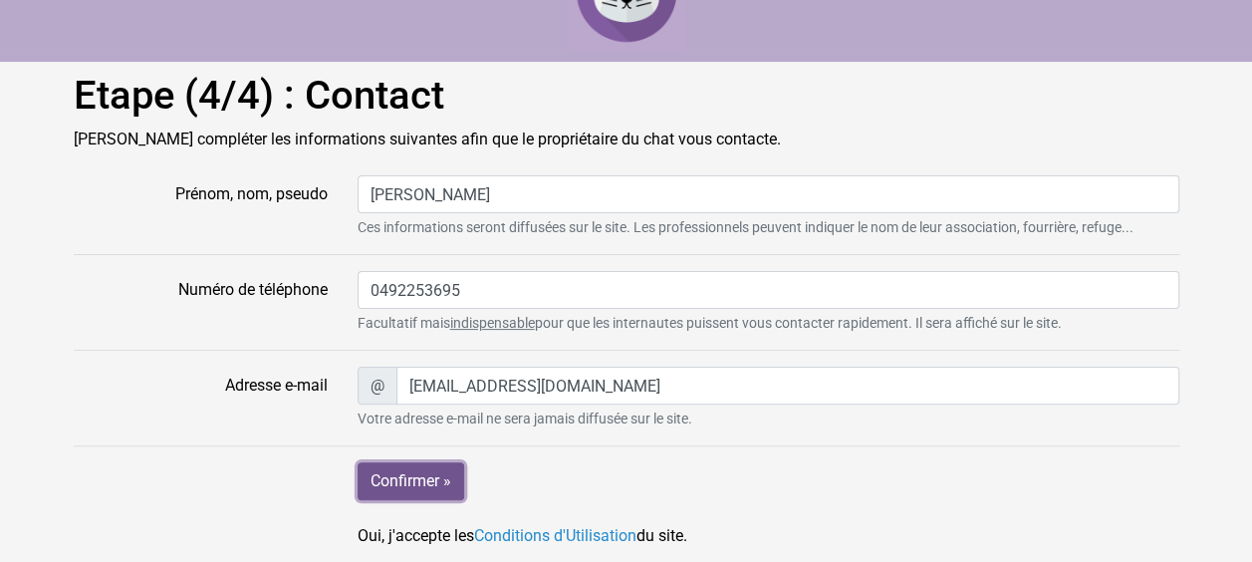
click at [409, 480] on input "Confirmer »" at bounding box center [410, 481] width 107 height 38
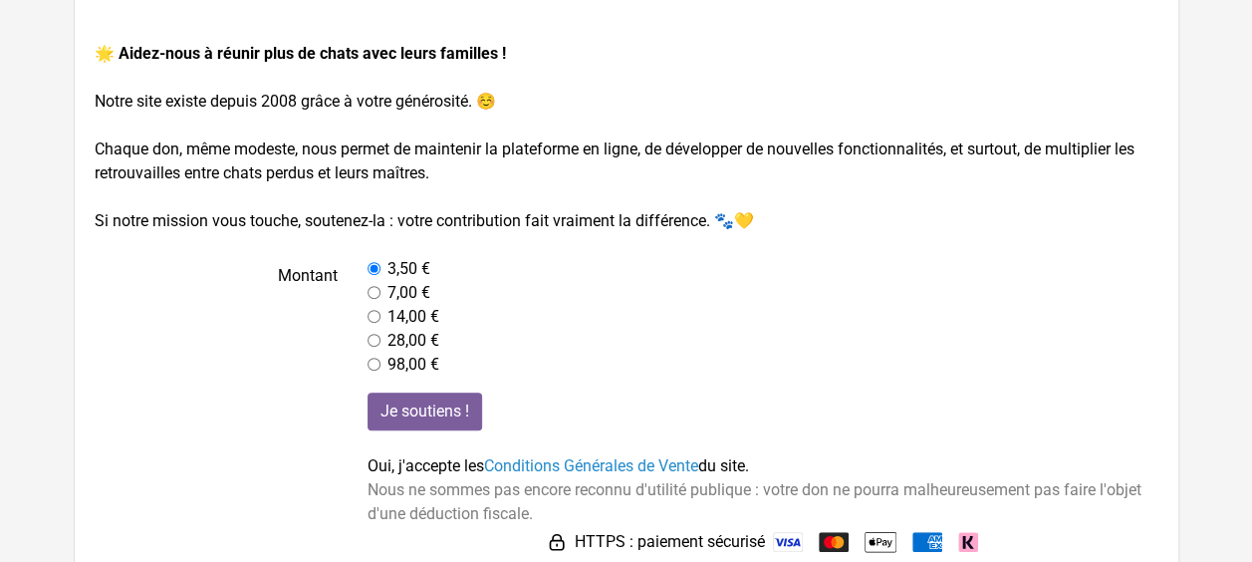
scroll to position [340, 0]
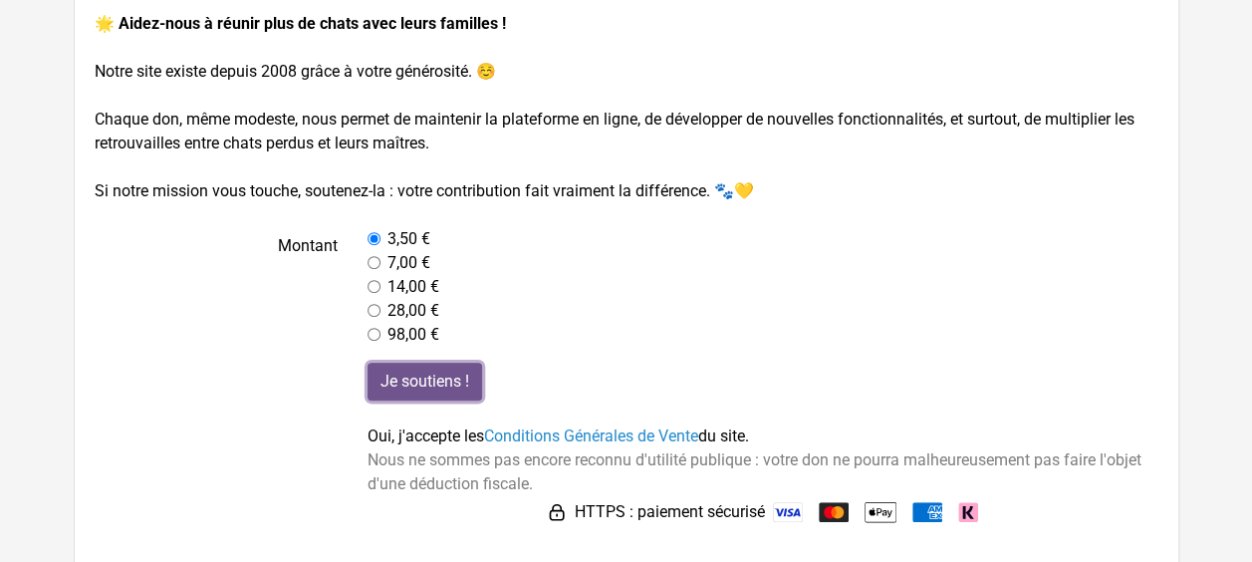
click at [418, 387] on input "Je soutiens !" at bounding box center [424, 381] width 115 height 38
